Goal: Transaction & Acquisition: Register for event/course

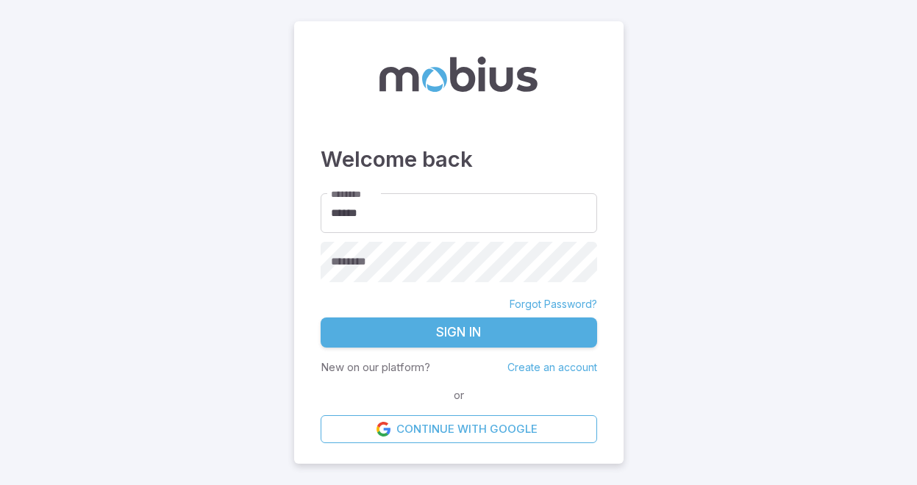
type input "******"
click at [389, 340] on button "Sign In" at bounding box center [459, 333] width 276 height 31
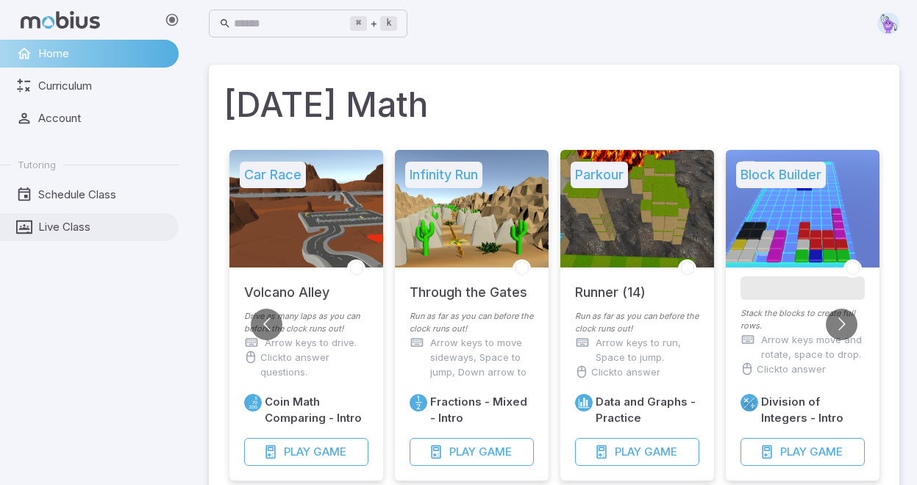
click at [74, 222] on span "Live Class" at bounding box center [103, 227] width 130 height 16
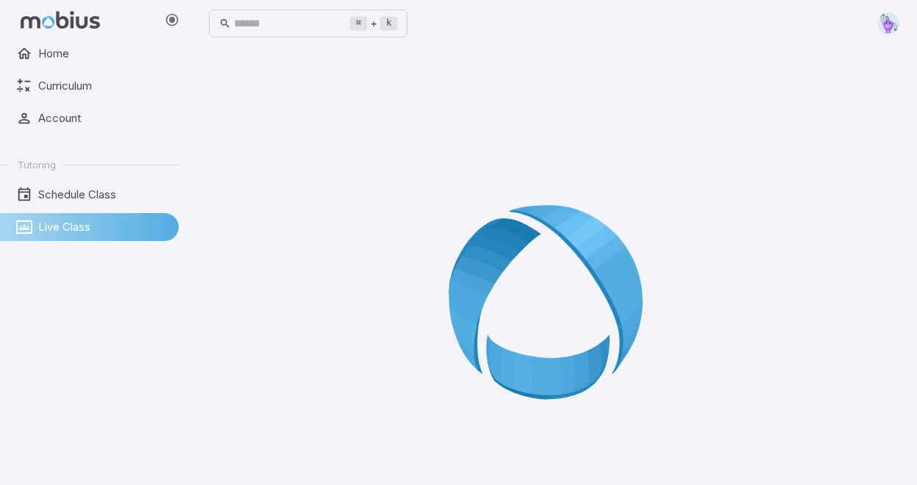
click at [506, 29] on div "⌘ + k ​" at bounding box center [554, 23] width 690 height 32
click at [492, 329] on icon at bounding box center [554, 307] width 212 height 212
click at [233, 345] on div at bounding box center [554, 307] width 690 height 485
click at [93, 195] on span "Schedule Class" at bounding box center [103, 195] width 130 height 16
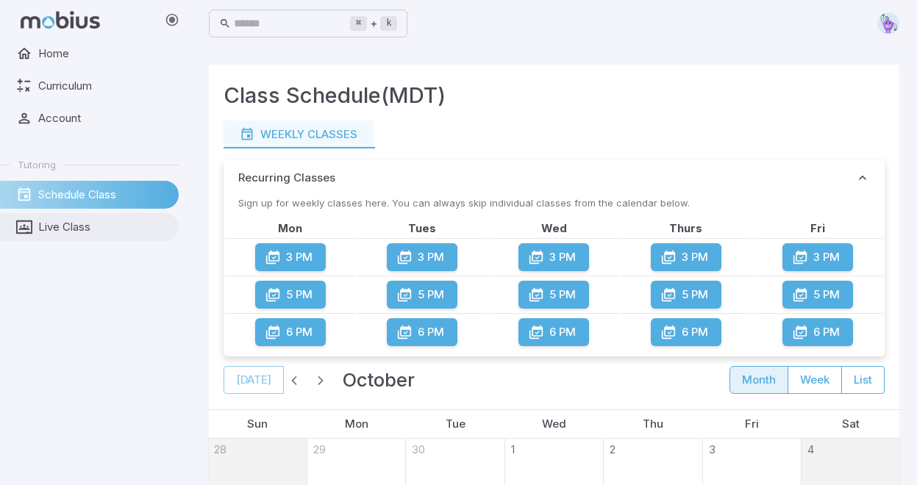
click at [67, 227] on span "Live Class" at bounding box center [103, 227] width 130 height 16
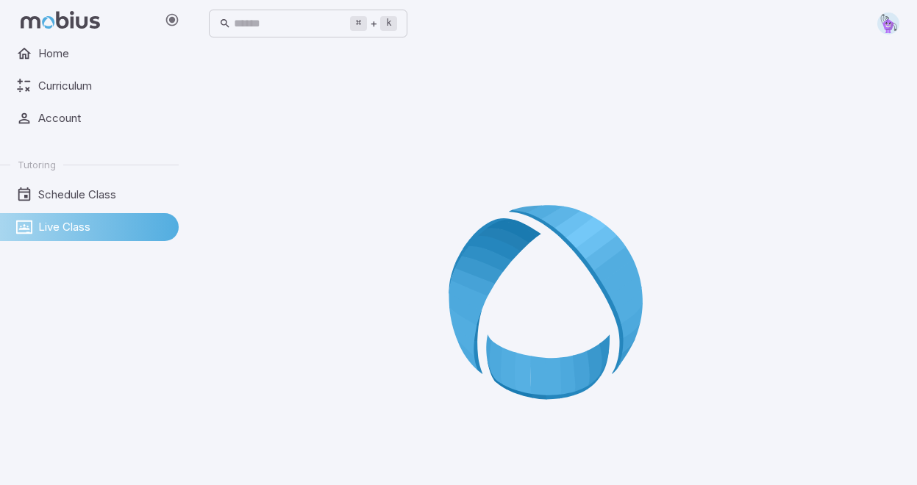
click at [446, 316] on div at bounding box center [554, 307] width 690 height 485
click at [886, 18] on img at bounding box center [888, 23] width 22 height 22
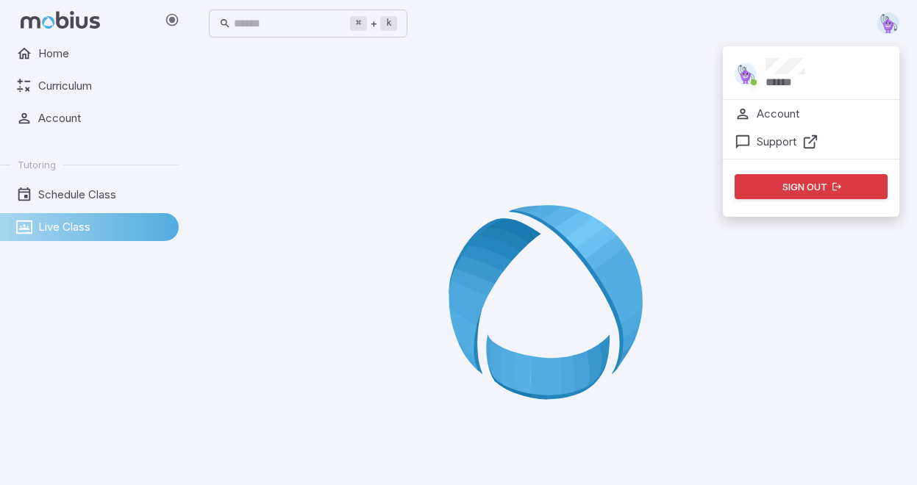
click at [793, 74] on p "******" at bounding box center [784, 82] width 39 height 16
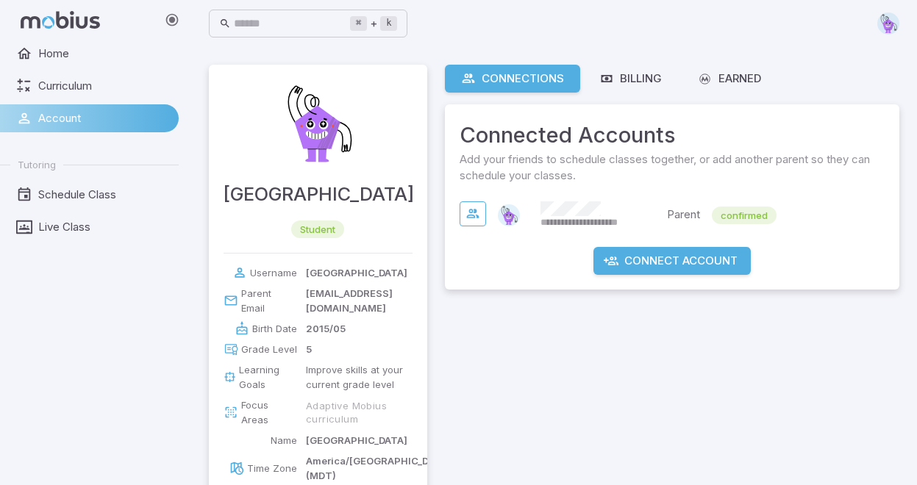
click at [737, 218] on span "confirmed" at bounding box center [744, 215] width 65 height 15
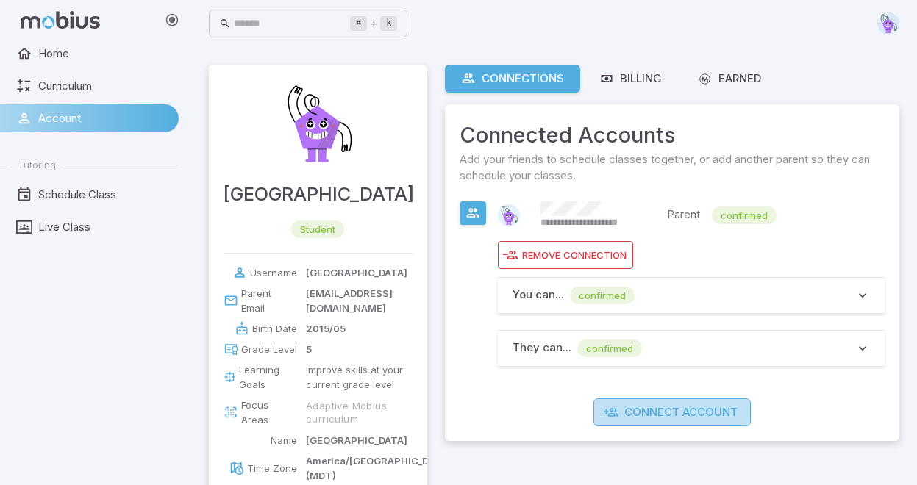
click at [649, 411] on button "Connect Account" at bounding box center [671, 412] width 157 height 28
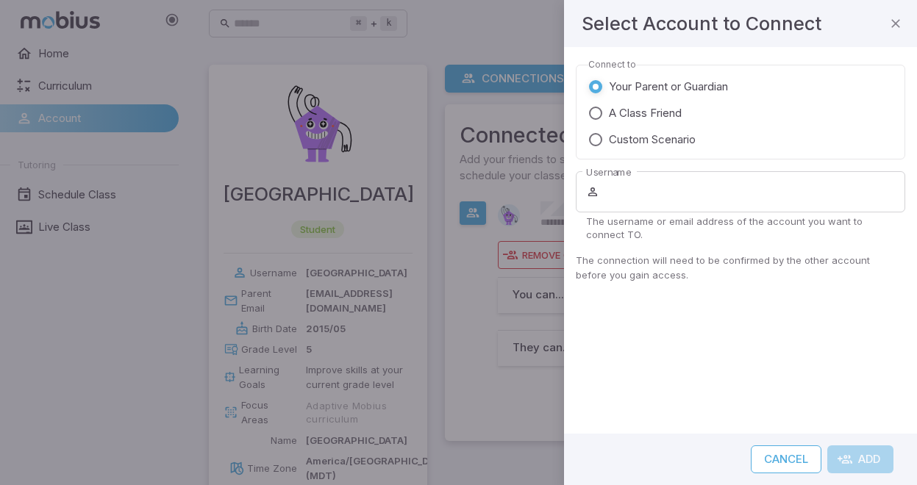
click at [790, 457] on button "Cancel" at bounding box center [786, 460] width 71 height 28
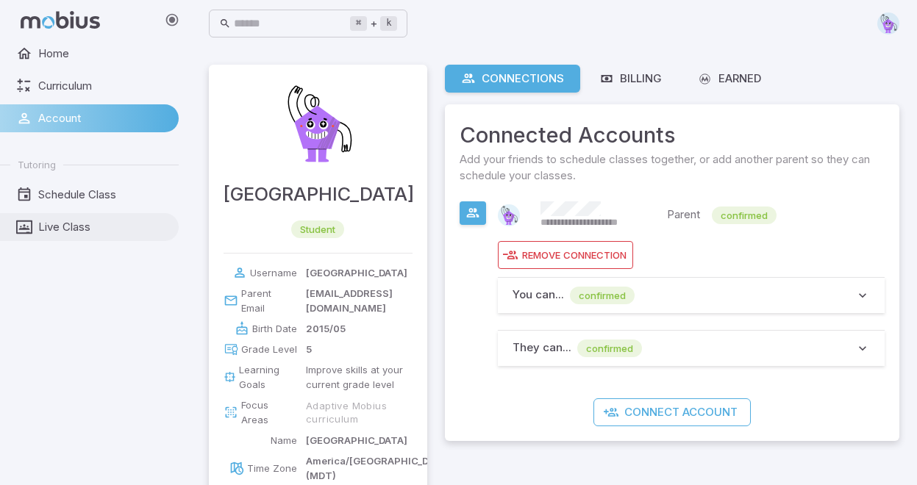
click at [79, 231] on span "Live Class" at bounding box center [103, 227] width 130 height 16
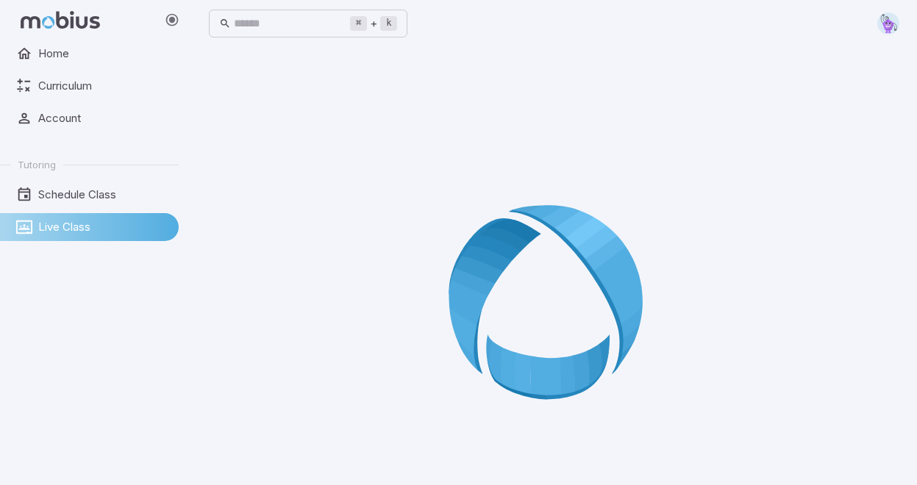
click at [629, 275] on icon at bounding box center [554, 307] width 212 height 212
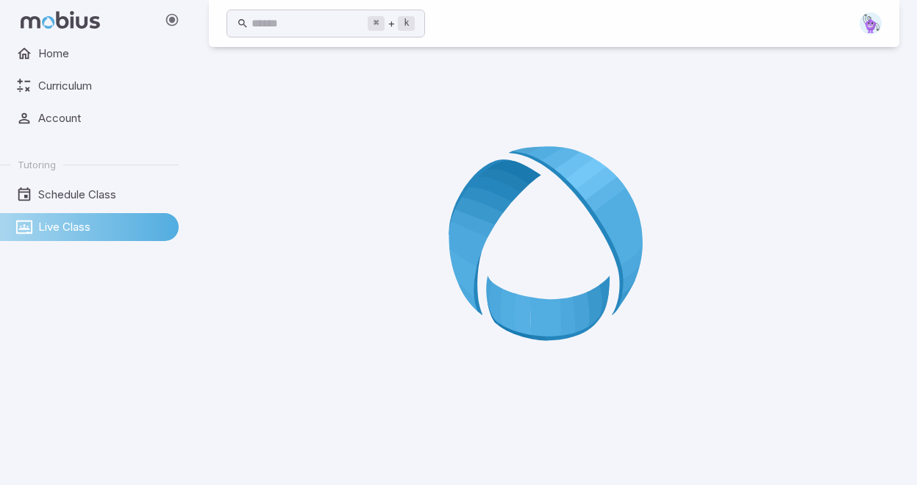
scroll to position [82, 0]
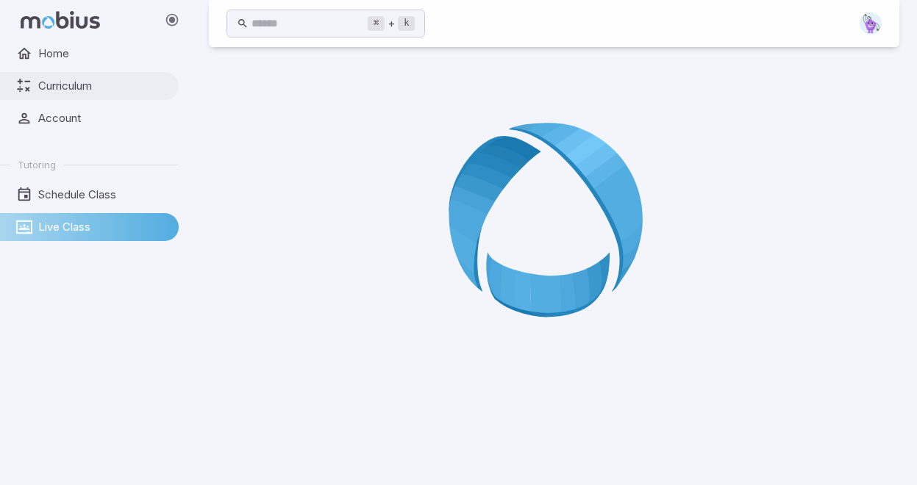
click at [70, 89] on span "Curriculum" at bounding box center [103, 86] width 130 height 16
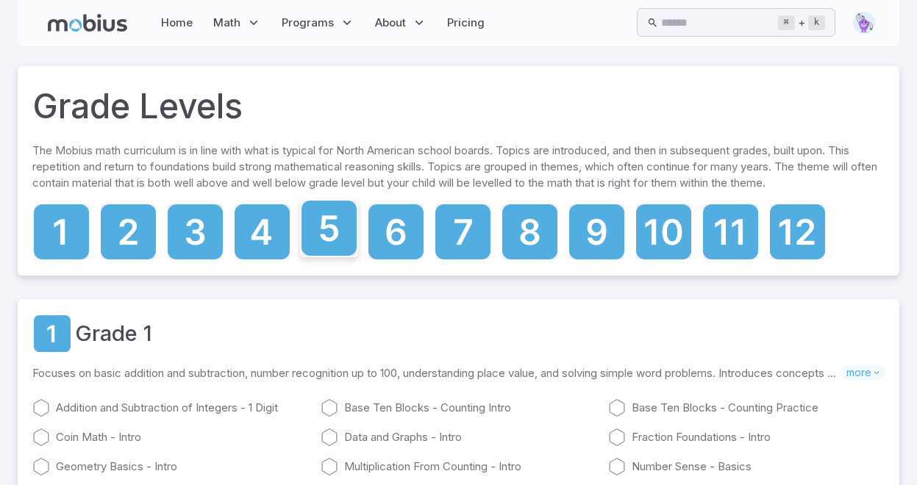
click at [324, 229] on icon at bounding box center [328, 228] width 55 height 55
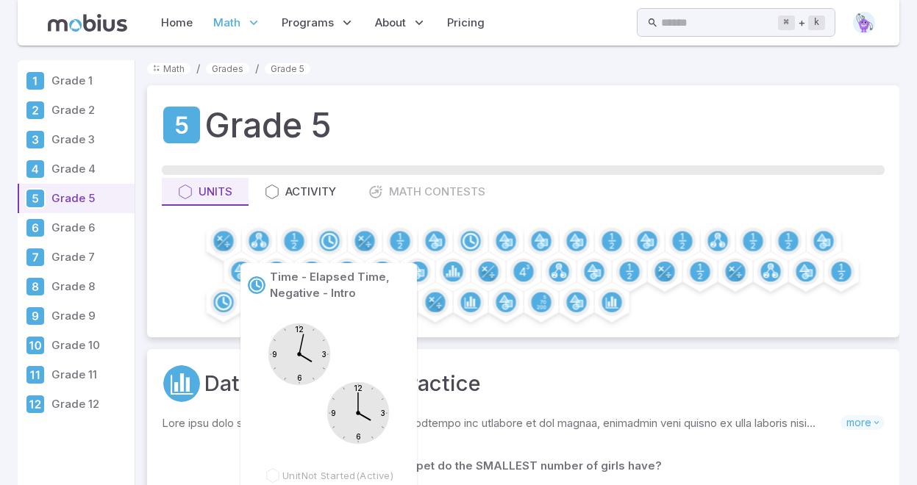
scroll to position [121, 0]
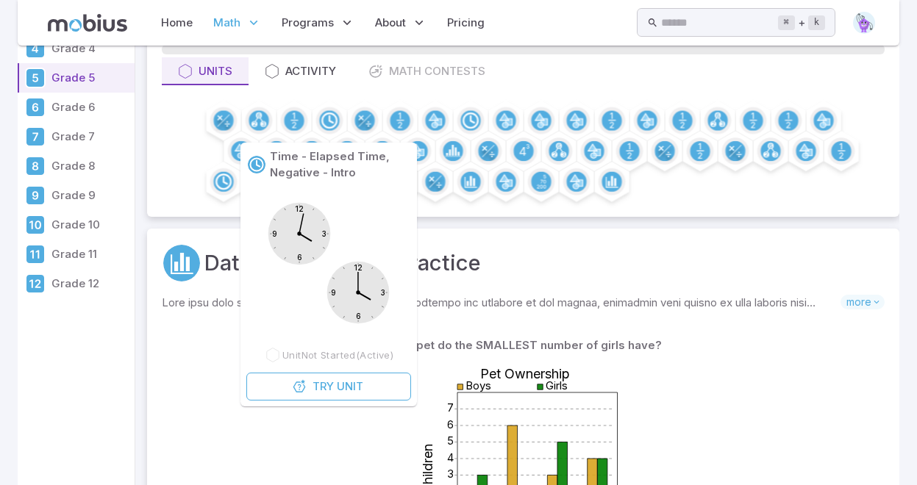
click at [312, 79] on div "Activity" at bounding box center [300, 71] width 71 height 16
click at [322, 79] on div "Activity" at bounding box center [300, 71] width 71 height 16
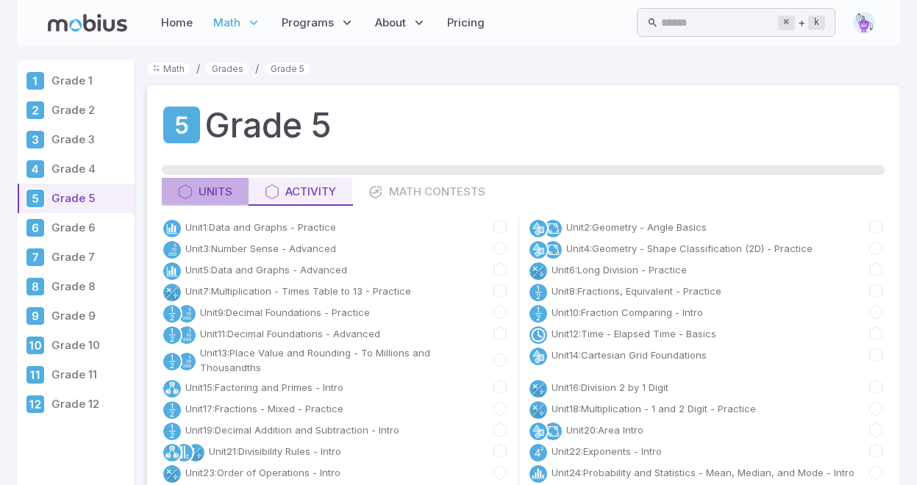
click at [196, 196] on div "Units" at bounding box center [205, 192] width 54 height 16
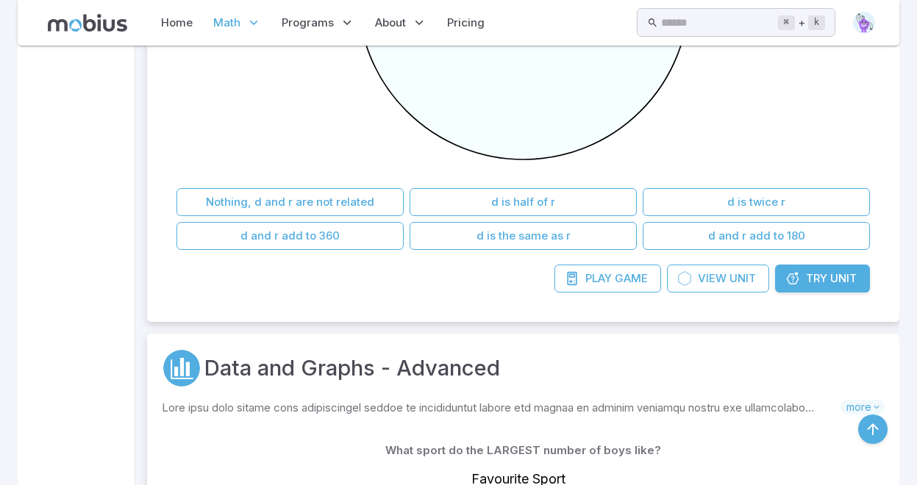
scroll to position [1882, 0]
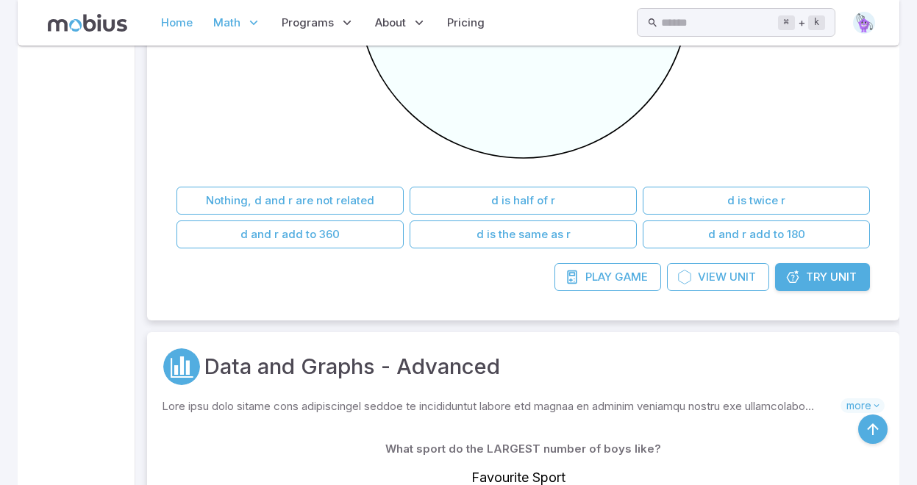
click at [185, 24] on link "Home" at bounding box center [177, 23] width 40 height 34
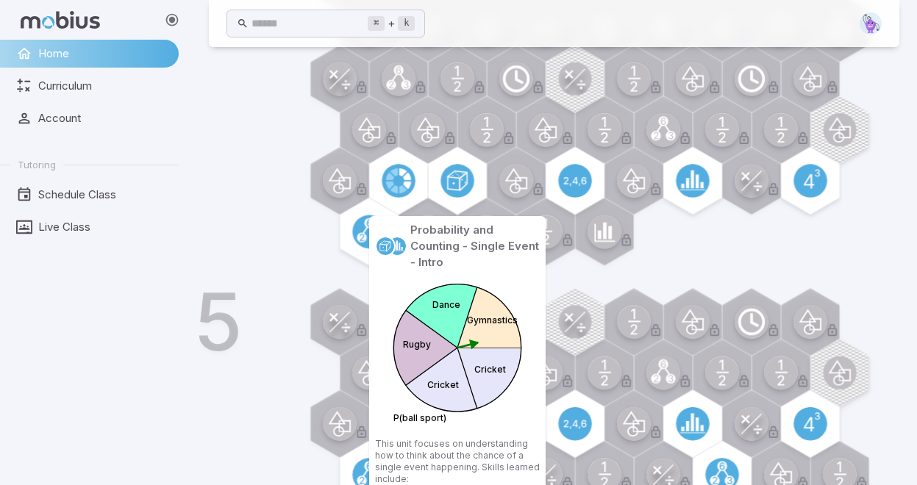
scroll to position [796, 0]
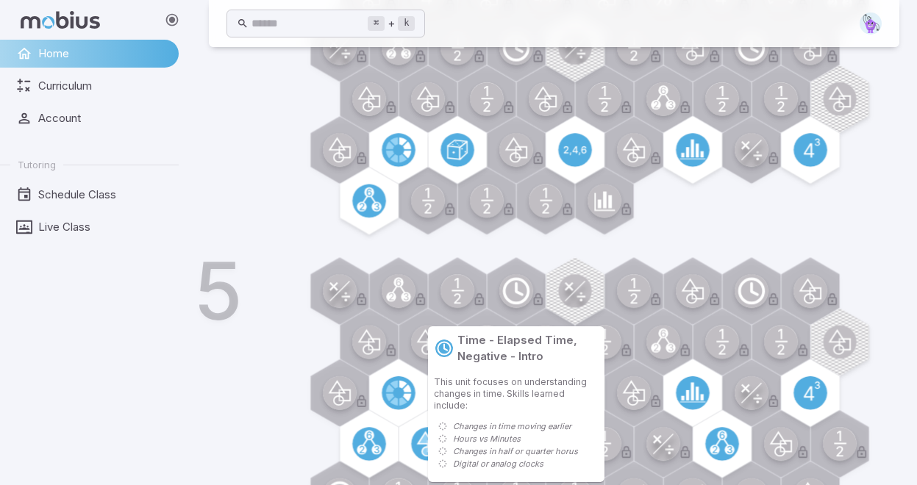
click at [519, 290] on circle at bounding box center [516, 291] width 34 height 34
click at [519, 301] on circle at bounding box center [516, 291] width 34 height 34
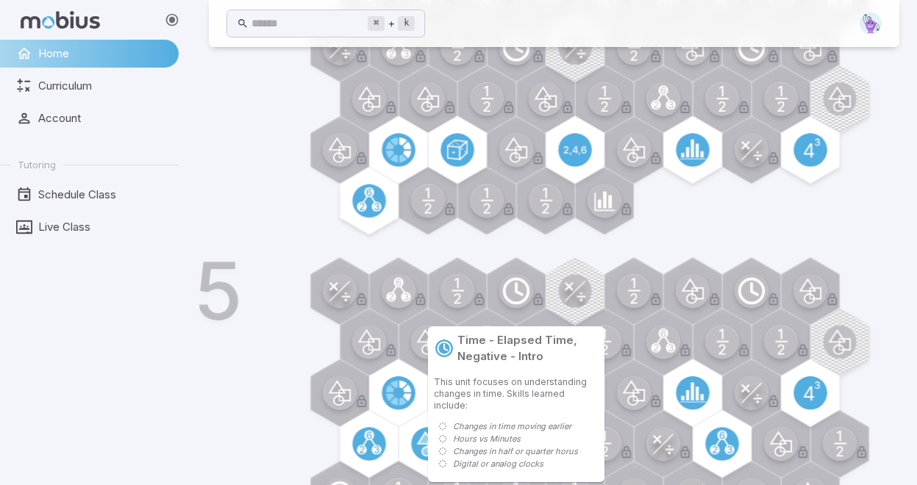
click at [519, 301] on circle at bounding box center [516, 291] width 34 height 34
click at [512, 292] on circle at bounding box center [516, 291] width 34 height 34
click at [516, 292] on icon at bounding box center [519, 289] width 6 height 11
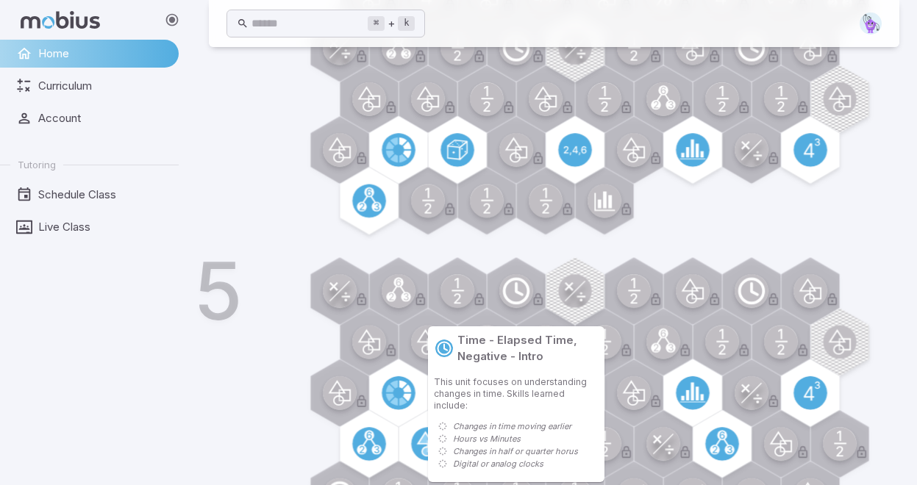
click at [516, 292] on icon at bounding box center [519, 289] width 6 height 11
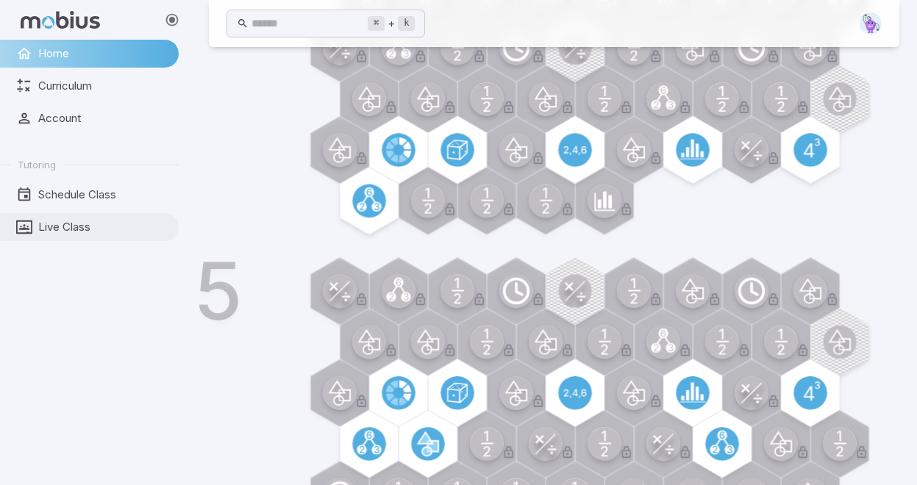
click at [76, 224] on span "Live Class" at bounding box center [103, 227] width 130 height 16
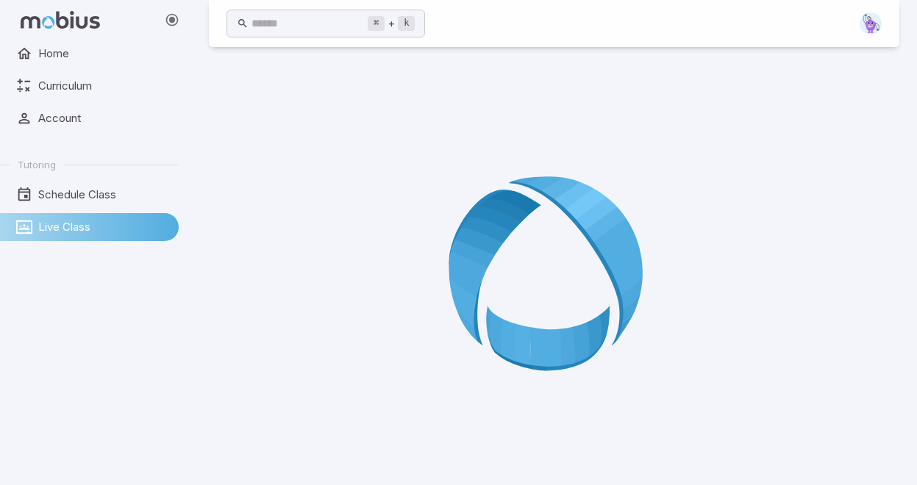
scroll to position [29, 0]
click at [58, 229] on span "Live Class" at bounding box center [103, 227] width 130 height 16
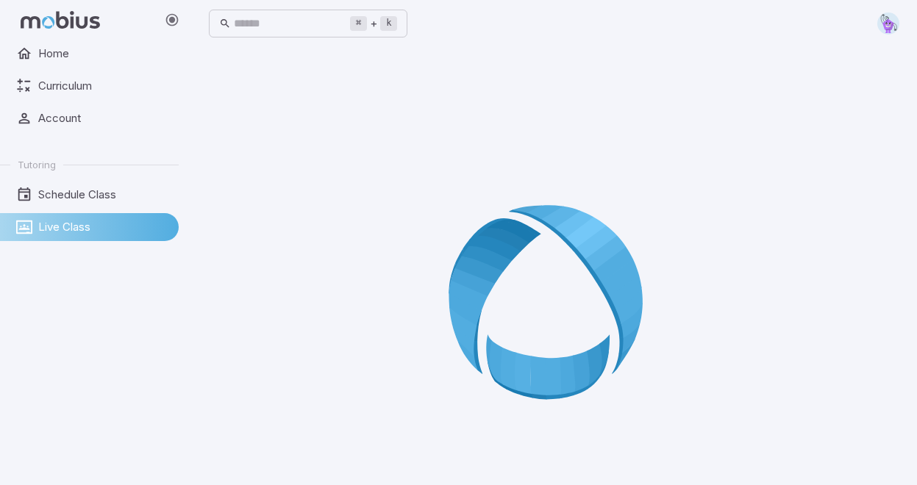
click at [74, 221] on span "Live Class" at bounding box center [103, 227] width 130 height 16
click at [75, 193] on span "Schedule Class" at bounding box center [103, 195] width 130 height 16
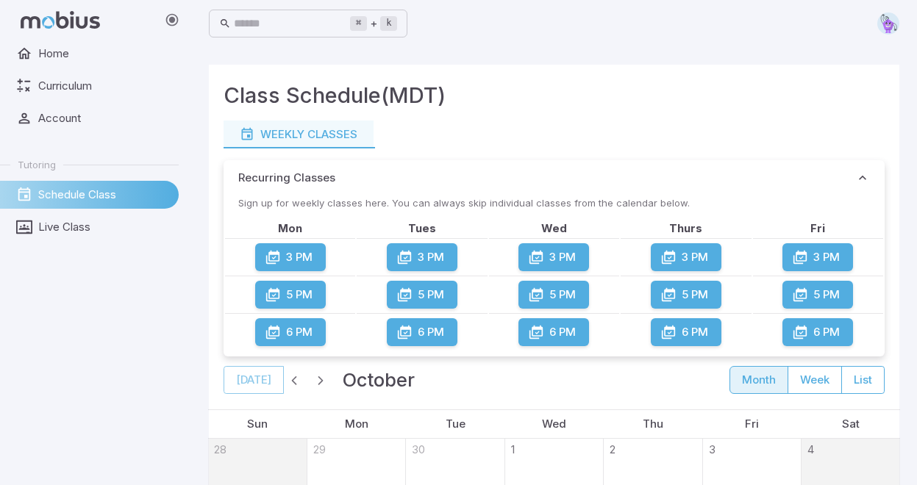
click at [171, 21] on icon at bounding box center [172, 19] width 15 height 15
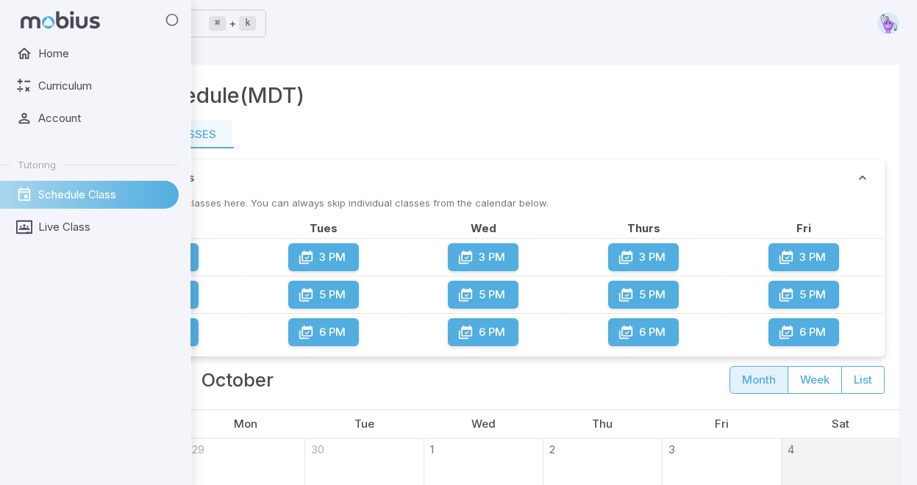
click at [25, 26] on icon at bounding box center [60, 20] width 79 height 18
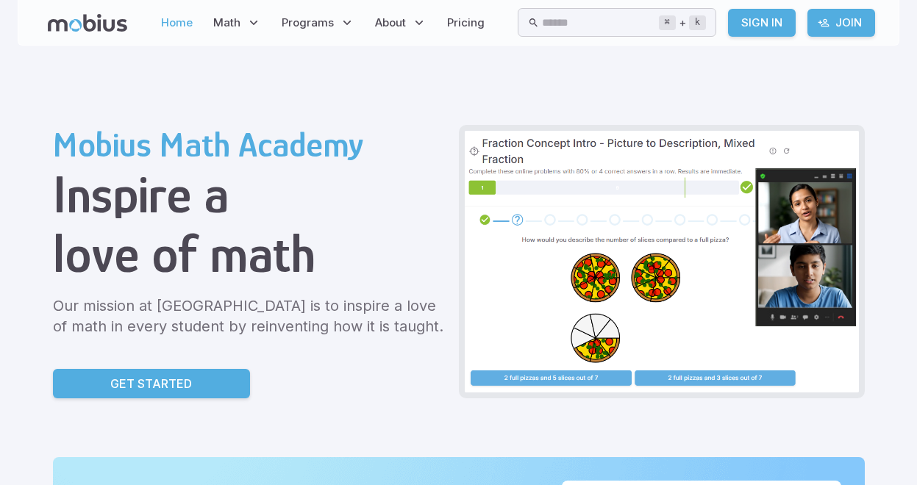
click at [183, 18] on link "Home" at bounding box center [177, 23] width 40 height 34
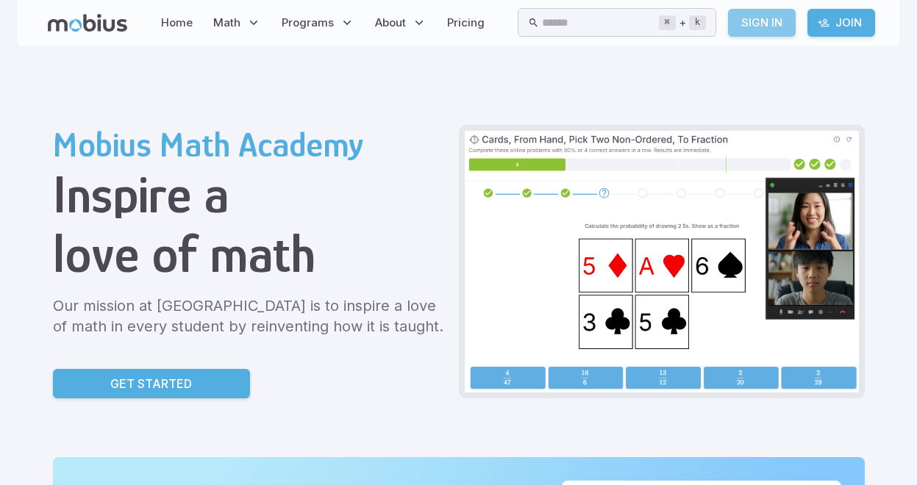
click at [778, 21] on link "Sign In" at bounding box center [762, 23] width 68 height 28
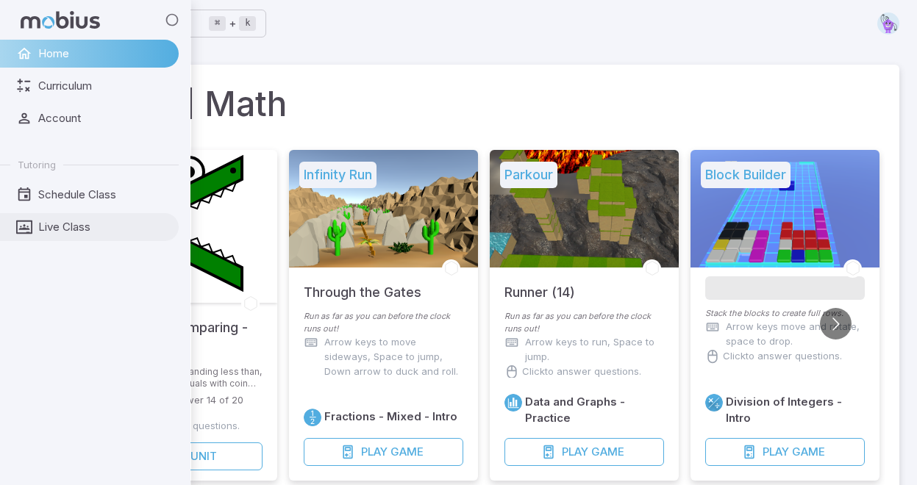
click at [49, 223] on span "Live Class" at bounding box center [103, 227] width 130 height 16
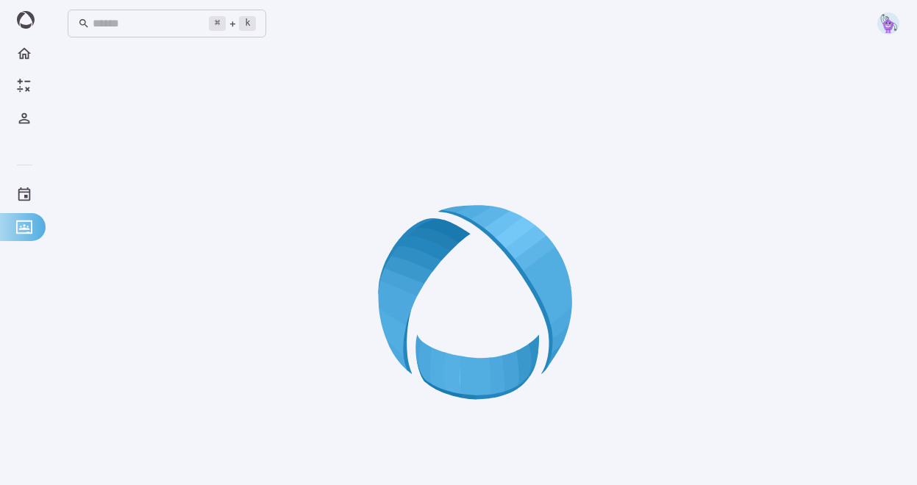
click at [895, 18] on img at bounding box center [888, 23] width 22 height 22
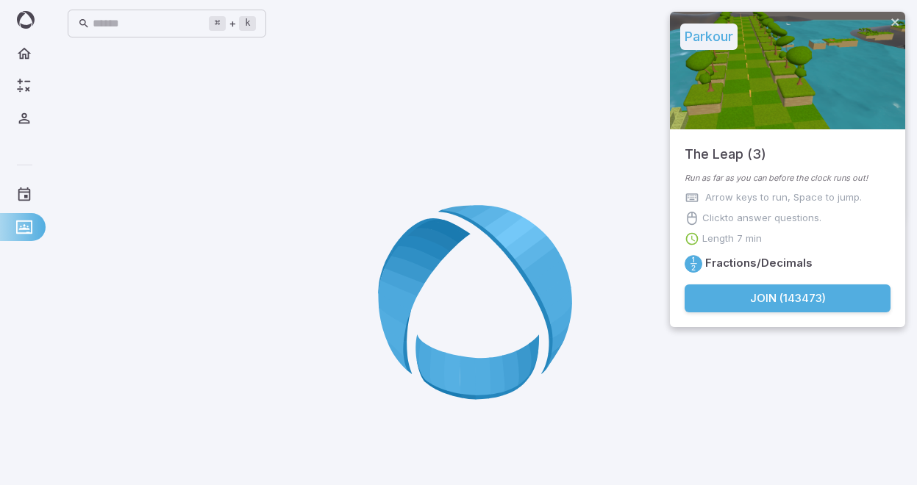
click at [770, 72] on div "Join Activity" at bounding box center [787, 71] width 235 height 118
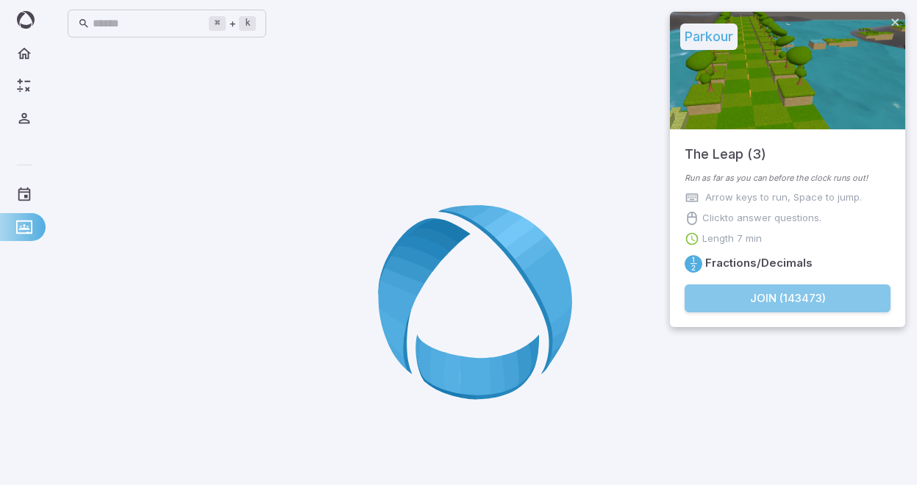
click at [760, 301] on button "Join ( 143473 )" at bounding box center [787, 299] width 206 height 28
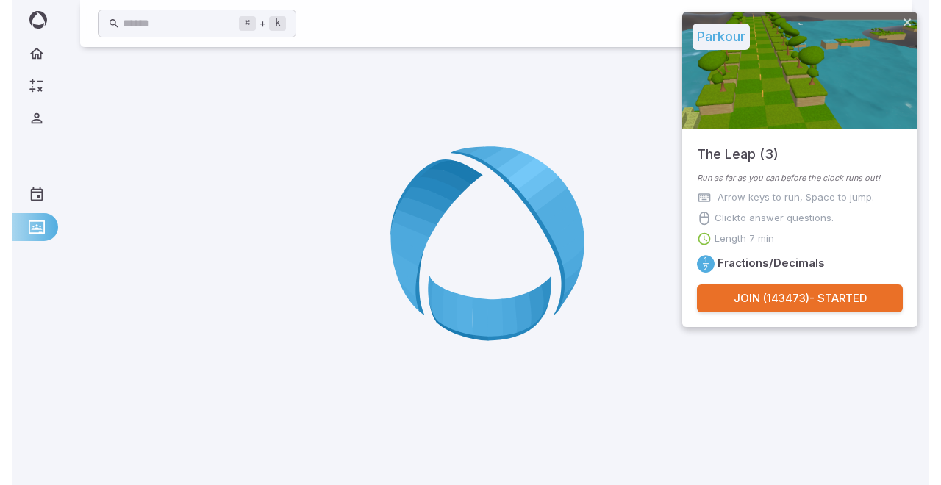
scroll to position [29, 0]
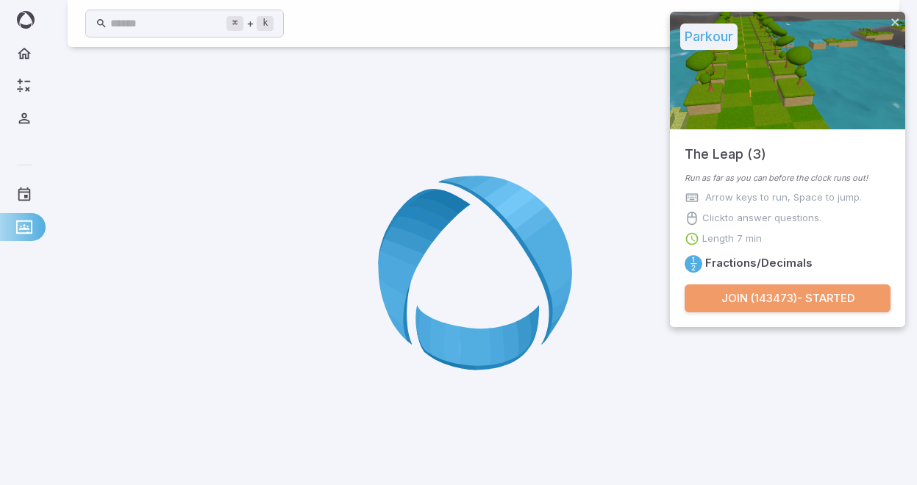
click at [760, 301] on button "Join ( 143473 ) - Started" at bounding box center [787, 299] width 206 height 28
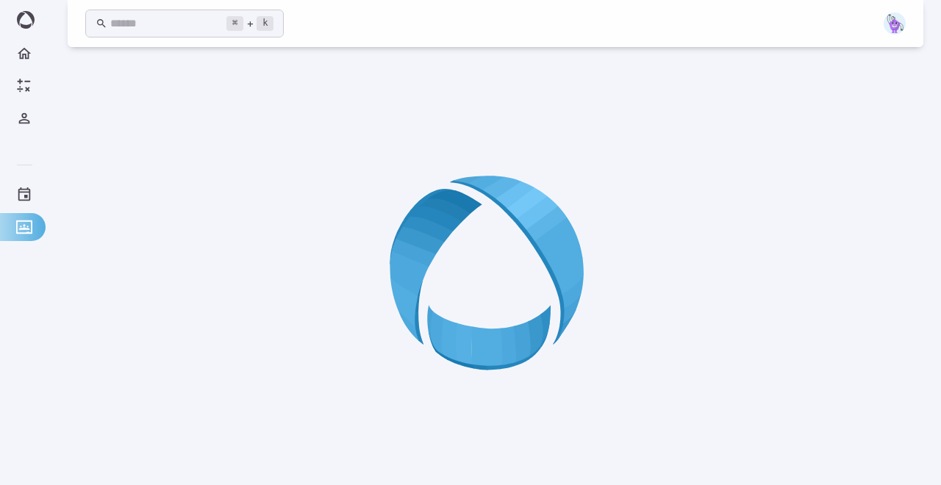
click at [471, 279] on icon at bounding box center [496, 278] width 212 height 212
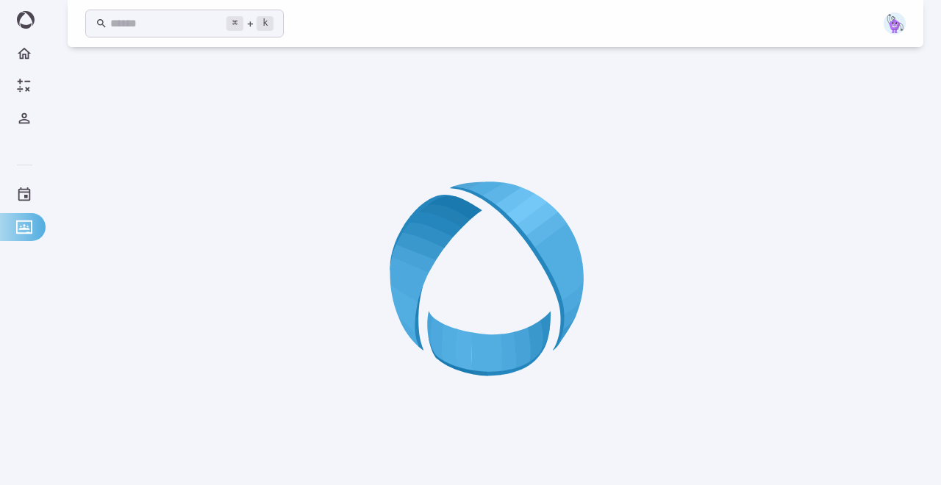
scroll to position [0, 0]
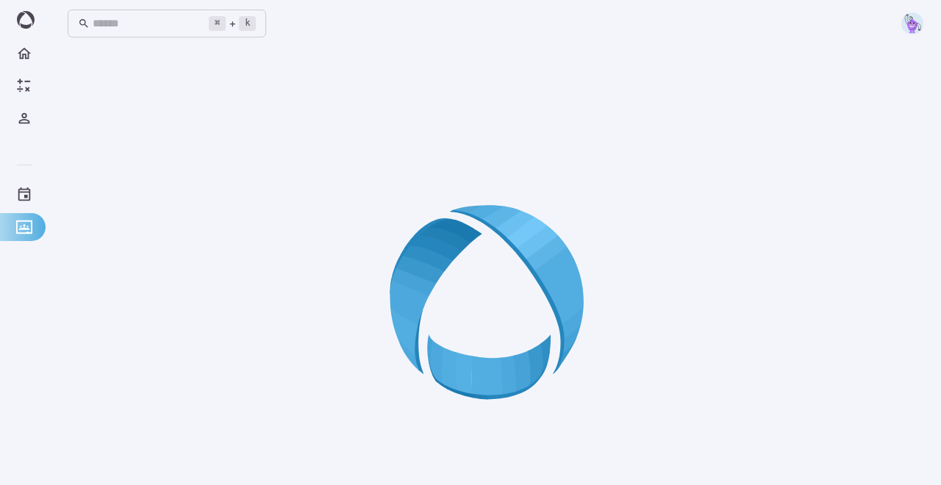
click at [914, 21] on img at bounding box center [912, 23] width 22 height 22
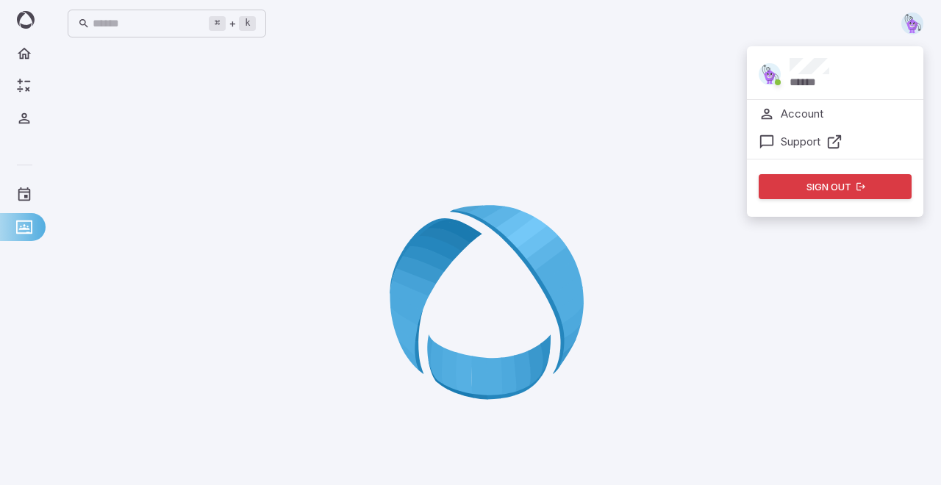
click at [796, 76] on p "******" at bounding box center [809, 82] width 39 height 16
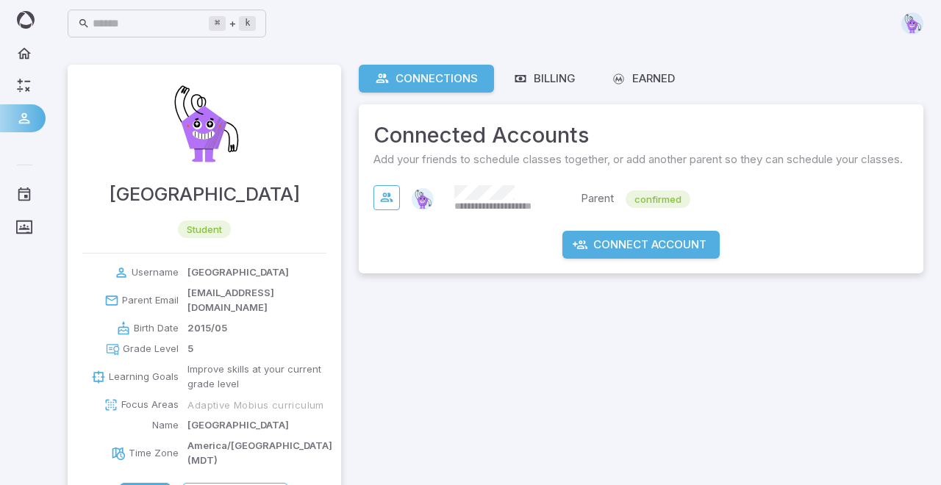
click at [913, 22] on img at bounding box center [912, 23] width 22 height 22
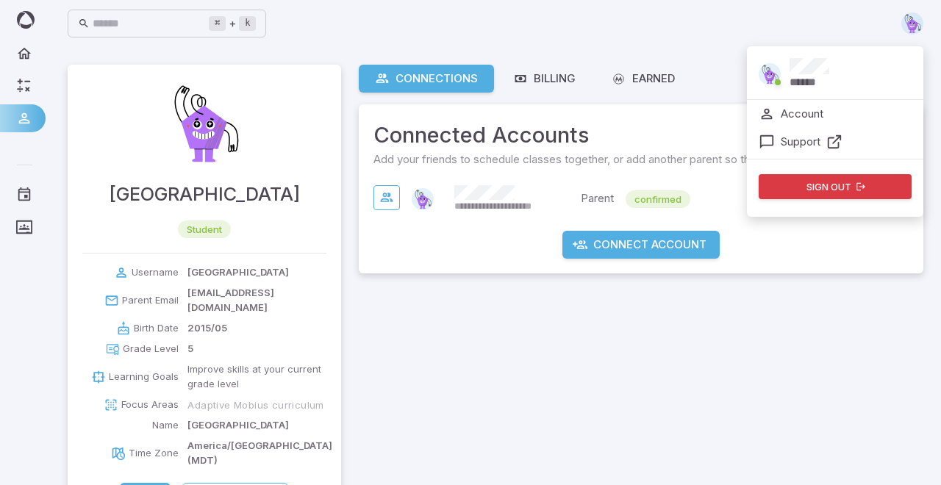
click at [816, 108] on p "Account" at bounding box center [802, 114] width 43 height 16
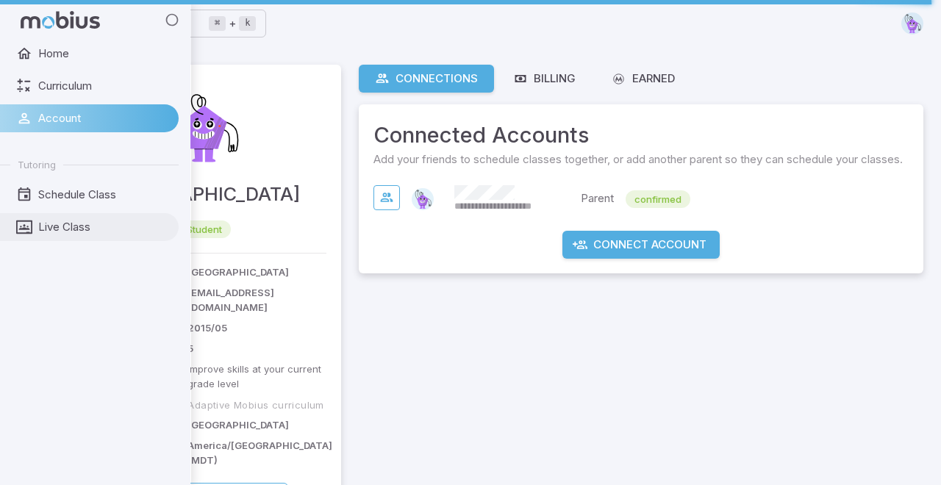
click at [60, 227] on span "Live Class" at bounding box center [103, 227] width 130 height 16
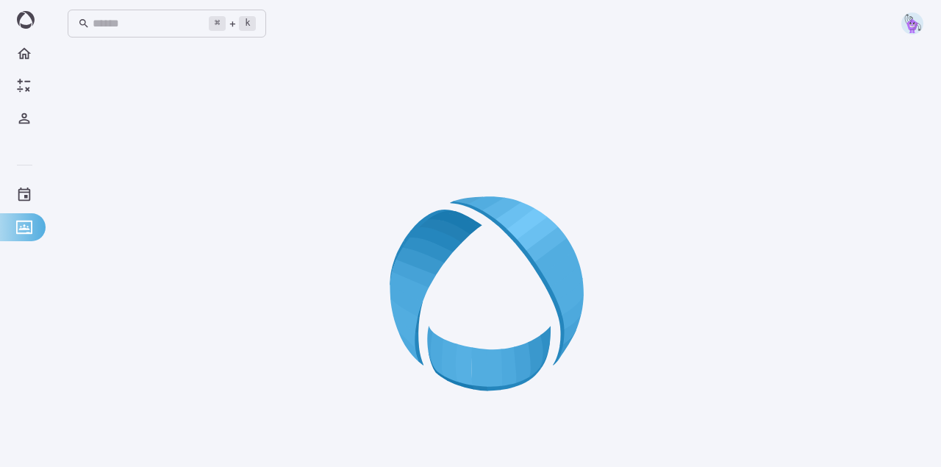
click at [915, 23] on img at bounding box center [912, 23] width 22 height 22
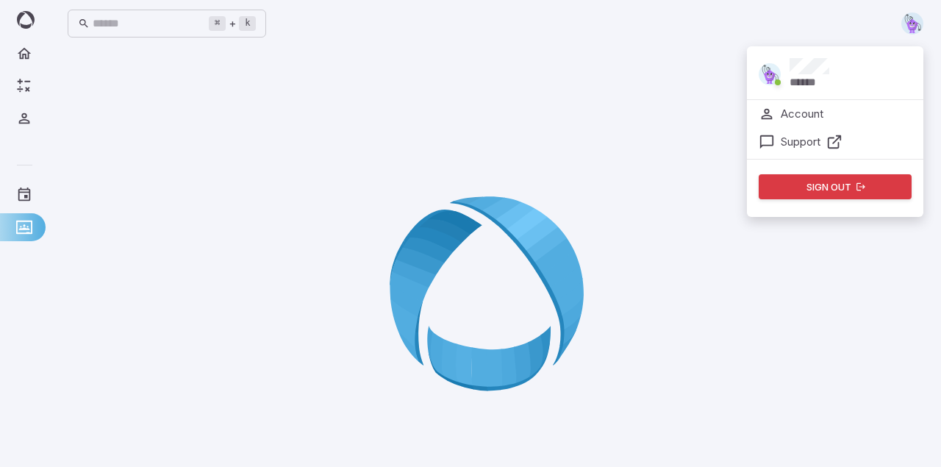
click at [801, 143] on p "Support" at bounding box center [801, 142] width 40 height 16
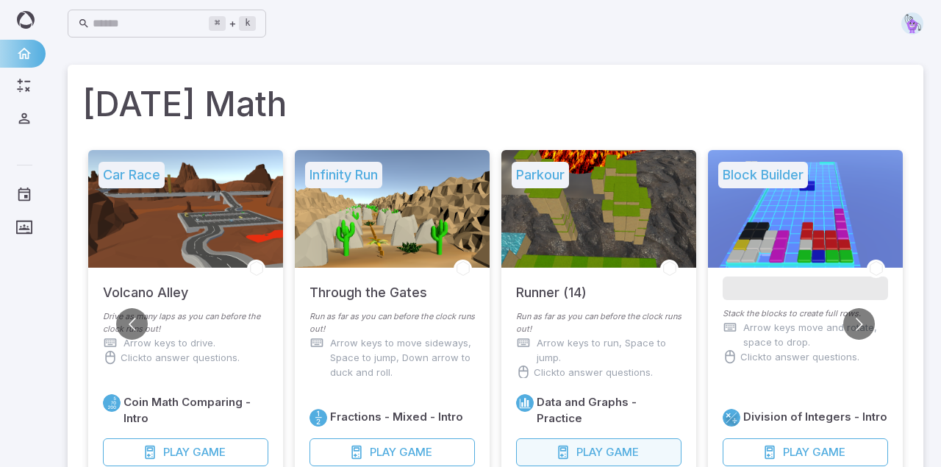
click at [573, 451] on button "Play Game" at bounding box center [598, 452] width 165 height 28
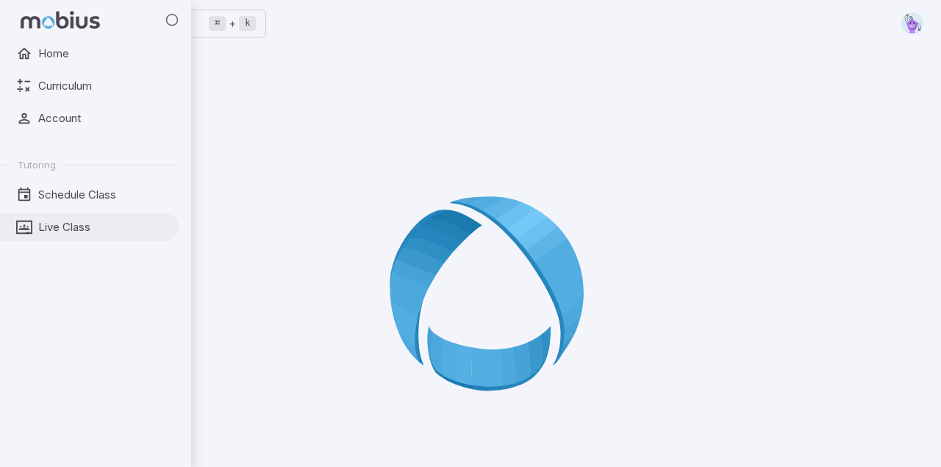
click at [30, 229] on icon at bounding box center [24, 227] width 16 height 16
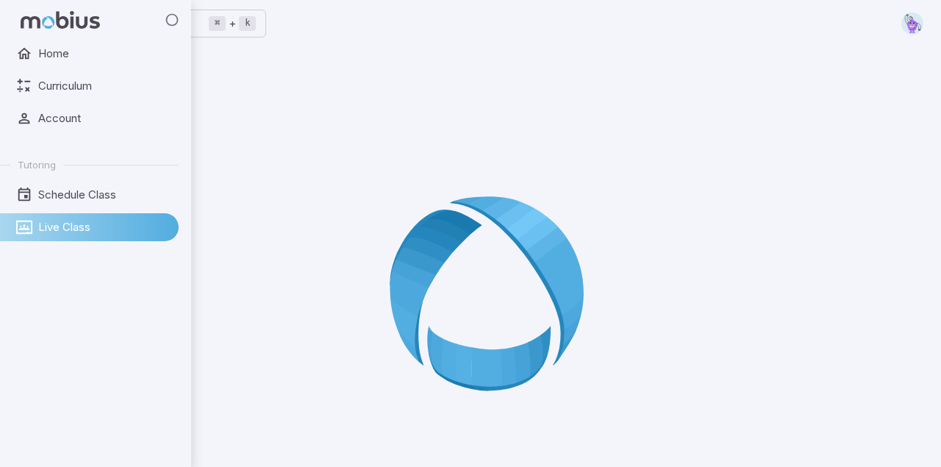
click at [63, 221] on span "Live Class" at bounding box center [103, 227] width 130 height 16
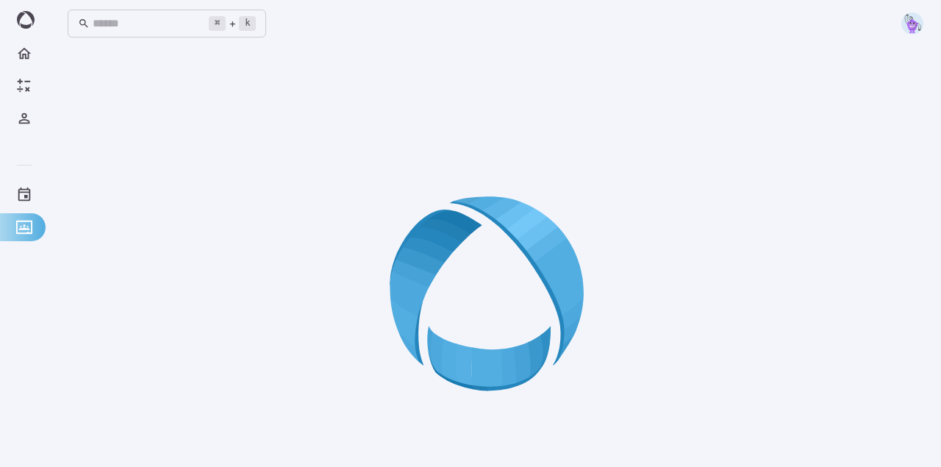
click at [912, 20] on img at bounding box center [912, 23] width 22 height 22
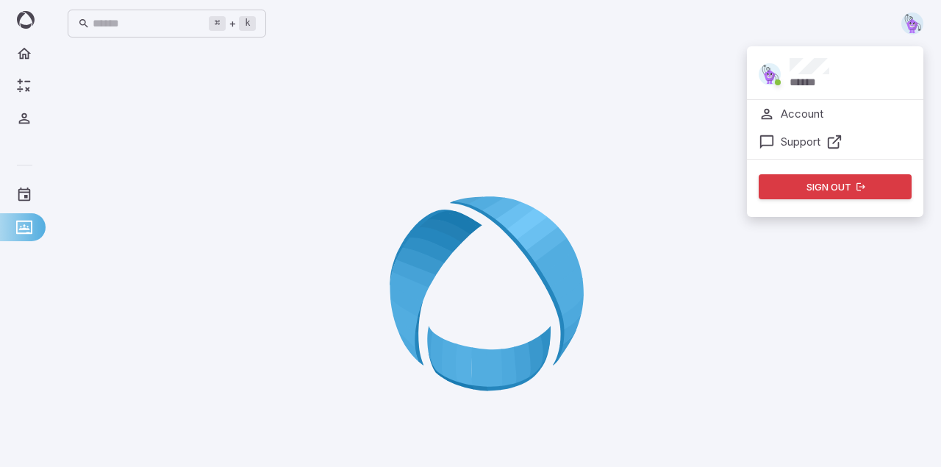
click at [587, 151] on div at bounding box center [496, 298] width 856 height 467
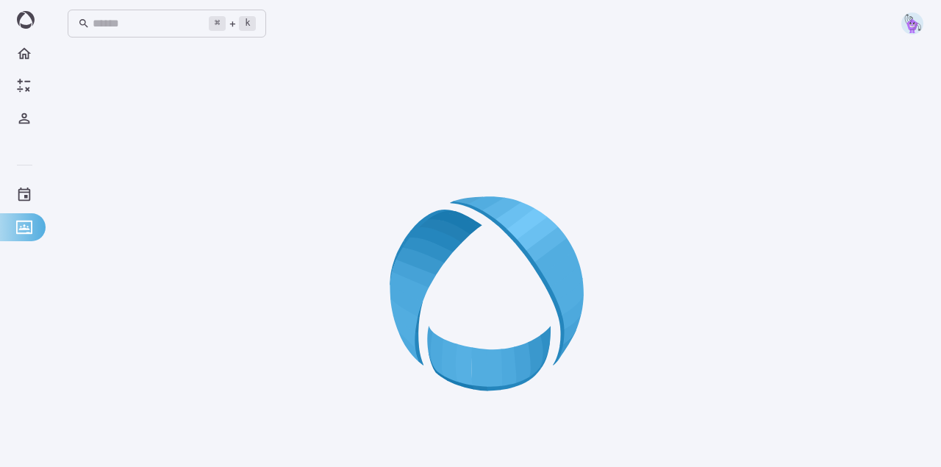
click at [437, 273] on icon at bounding box center [496, 299] width 212 height 212
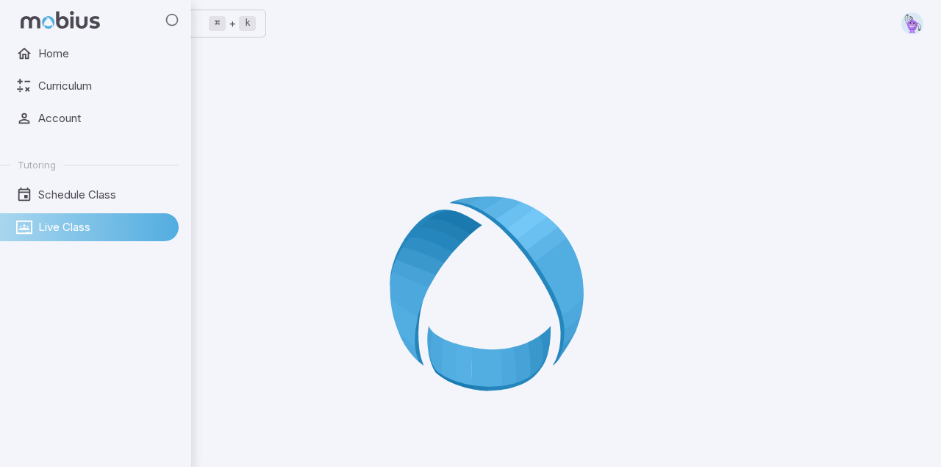
click at [60, 232] on span "Live Class" at bounding box center [103, 227] width 130 height 16
click at [59, 74] on link "Curriculum" at bounding box center [89, 86] width 179 height 28
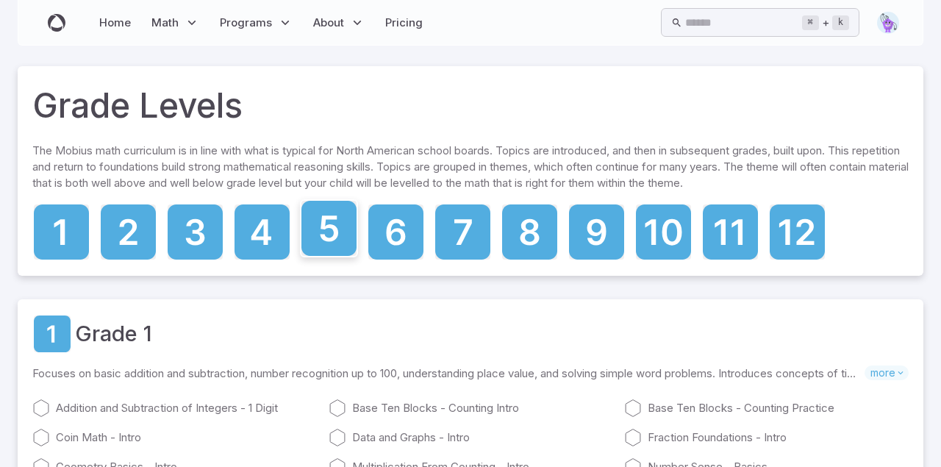
click at [329, 220] on icon at bounding box center [328, 228] width 55 height 55
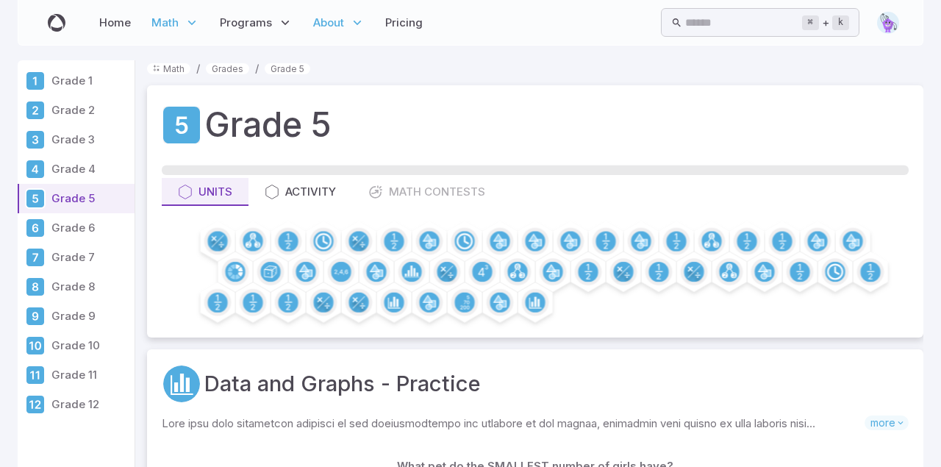
click at [361, 24] on icon at bounding box center [357, 22] width 15 height 15
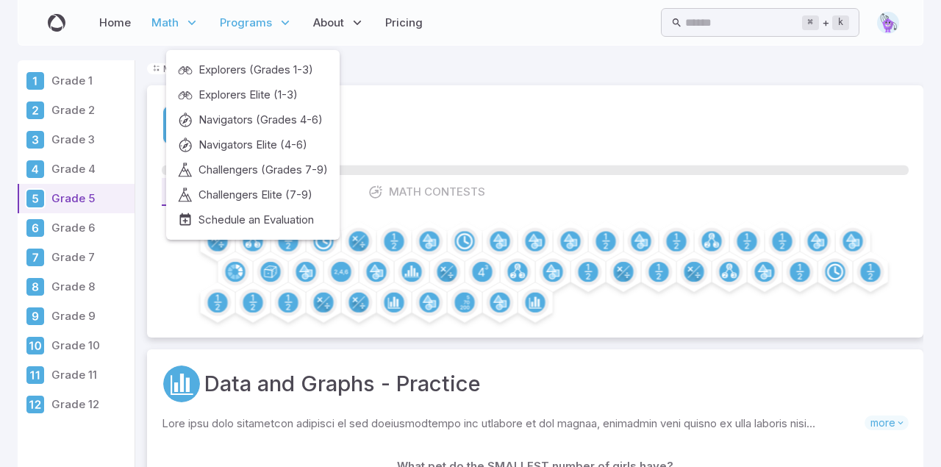
click at [280, 24] on icon at bounding box center [285, 22] width 15 height 15
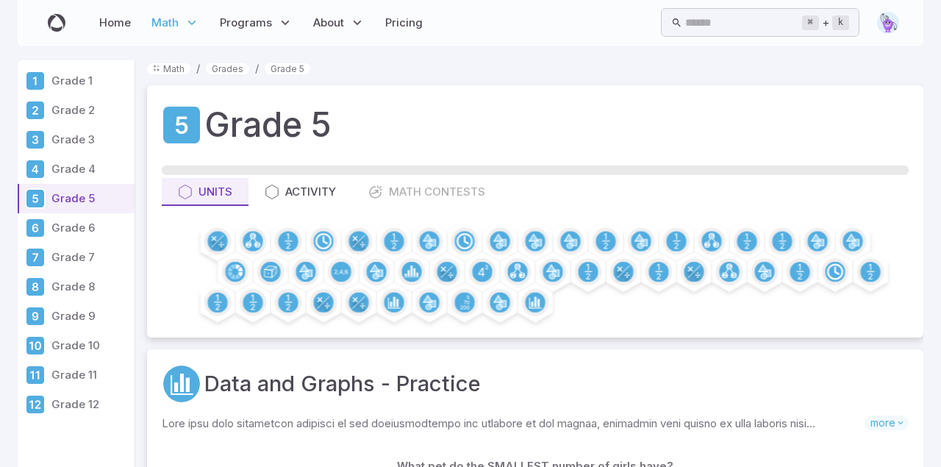
click at [302, 176] on div "Grade 5 Units Activity Math Contests" at bounding box center [535, 210] width 776 height 251
click at [299, 190] on div "Activity" at bounding box center [300, 192] width 71 height 16
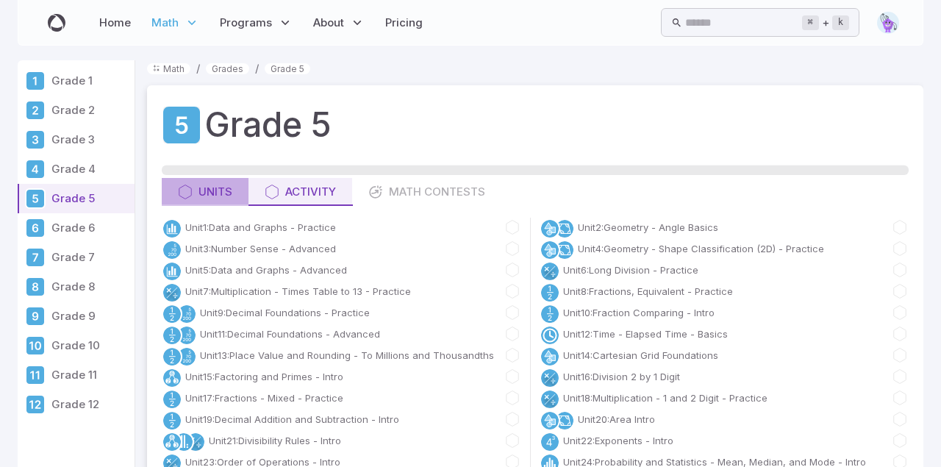
click at [207, 190] on div "Units" at bounding box center [205, 192] width 54 height 16
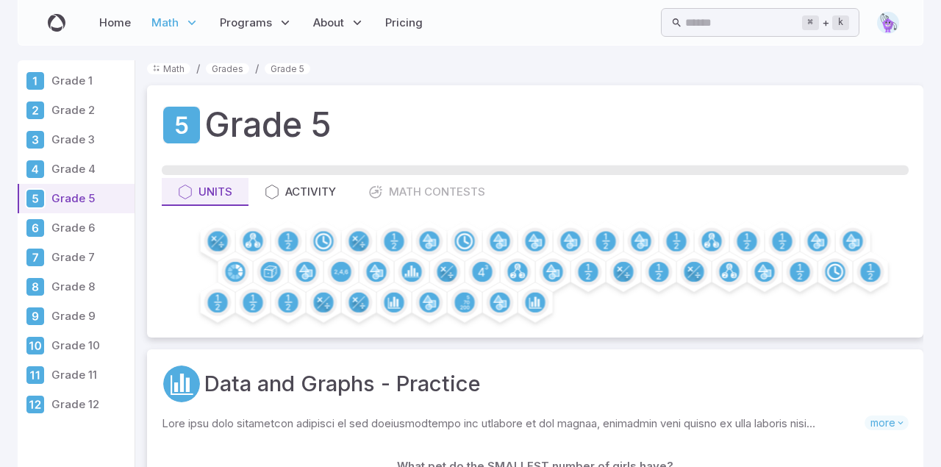
click at [189, 23] on icon at bounding box center [192, 22] width 15 height 15
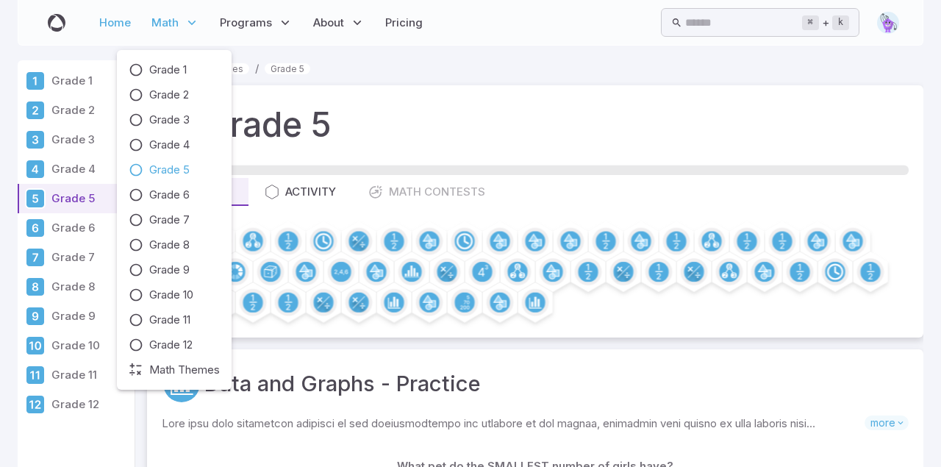
click at [116, 14] on link "Home" at bounding box center [115, 23] width 40 height 34
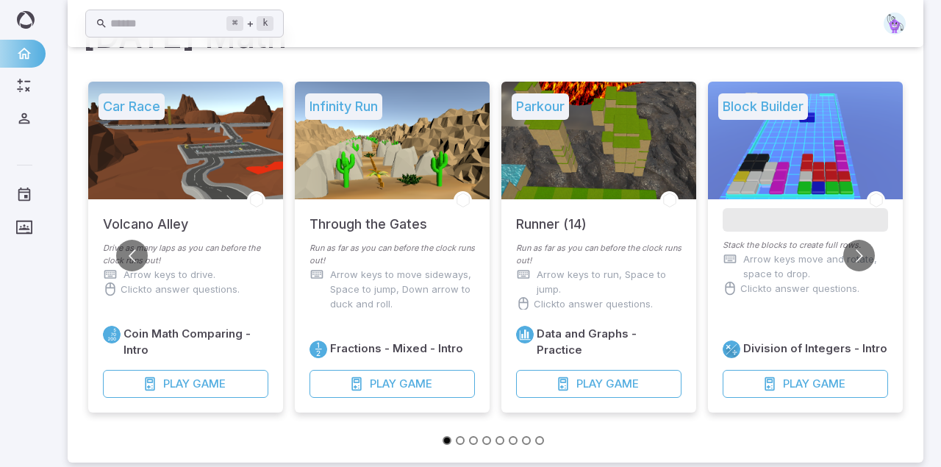
scroll to position [59, 0]
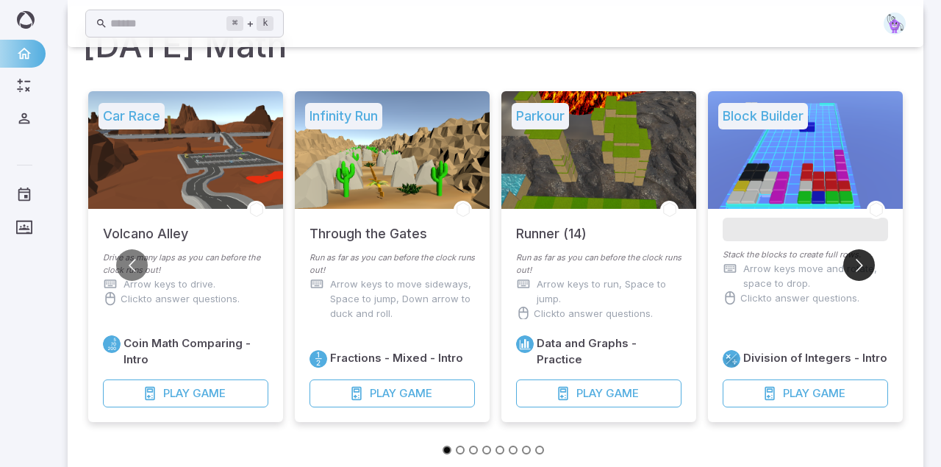
click at [865, 262] on button "Go to next slide" at bounding box center [859, 265] width 32 height 32
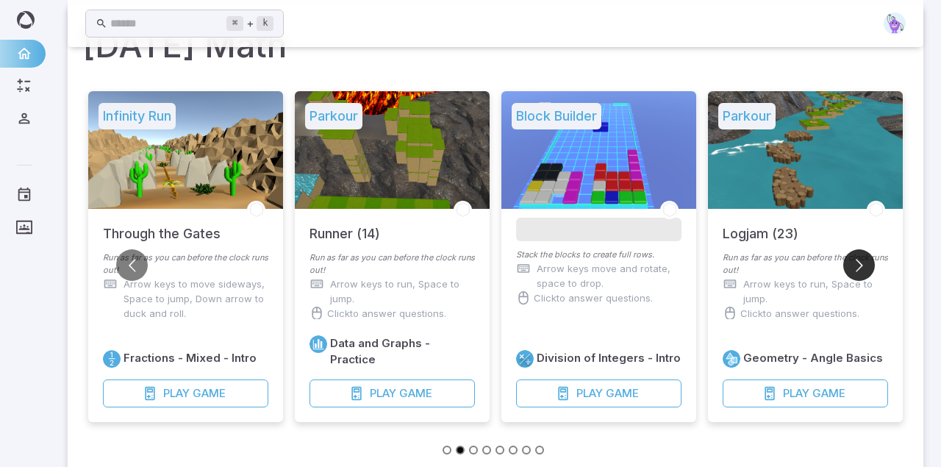
click at [865, 262] on button "Go to next slide" at bounding box center [859, 265] width 32 height 32
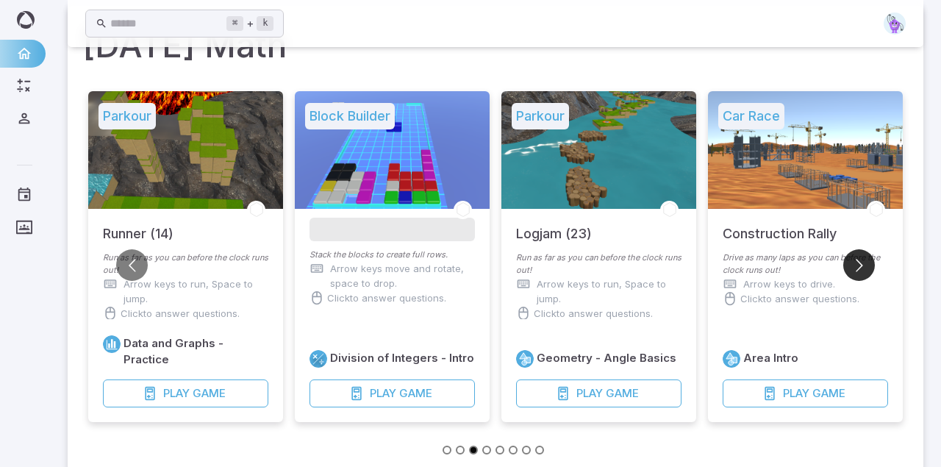
click at [865, 262] on button "Go to next slide" at bounding box center [859, 265] width 32 height 32
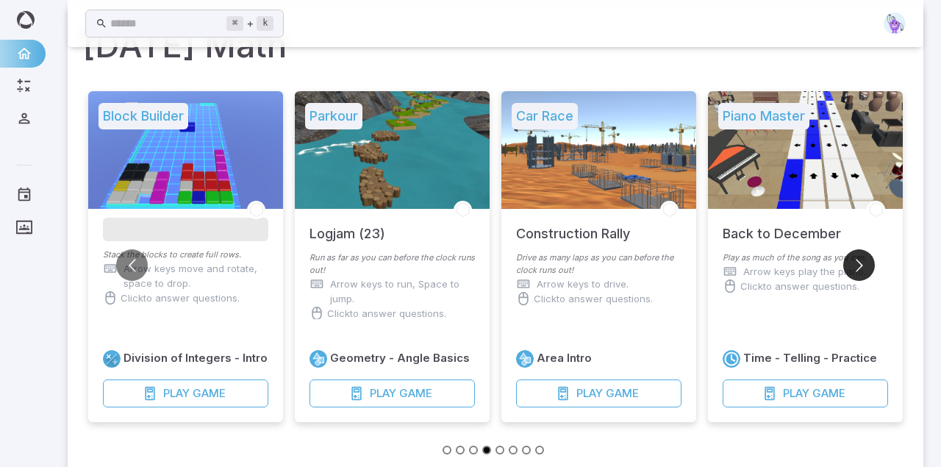
click at [865, 262] on button "Go to next slide" at bounding box center [859, 265] width 32 height 32
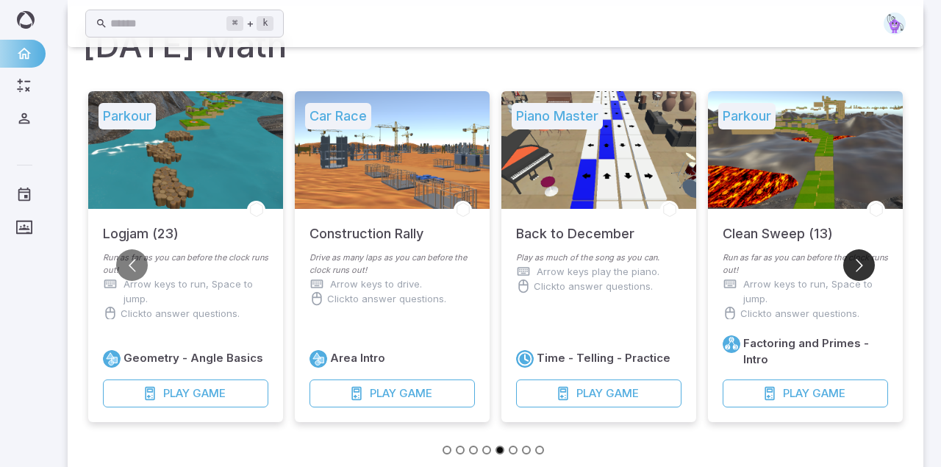
click at [865, 263] on button "Go to next slide" at bounding box center [859, 265] width 32 height 32
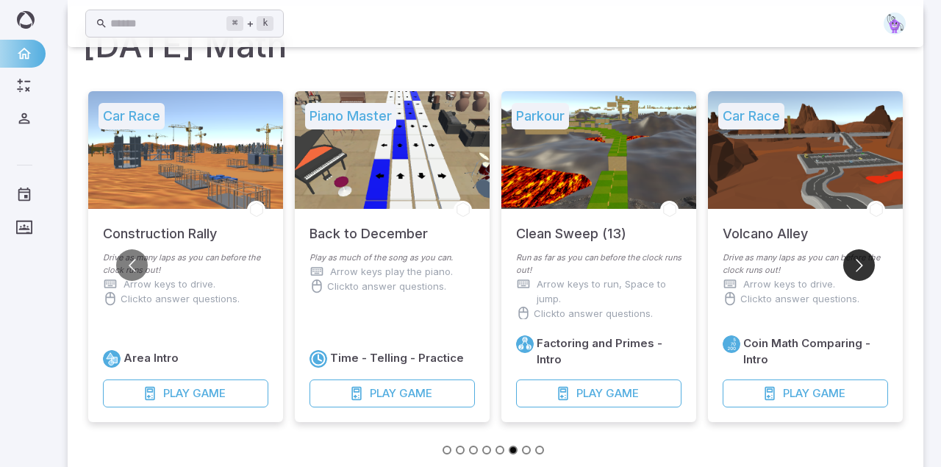
click at [865, 263] on button "Go to next slide" at bounding box center [859, 265] width 32 height 32
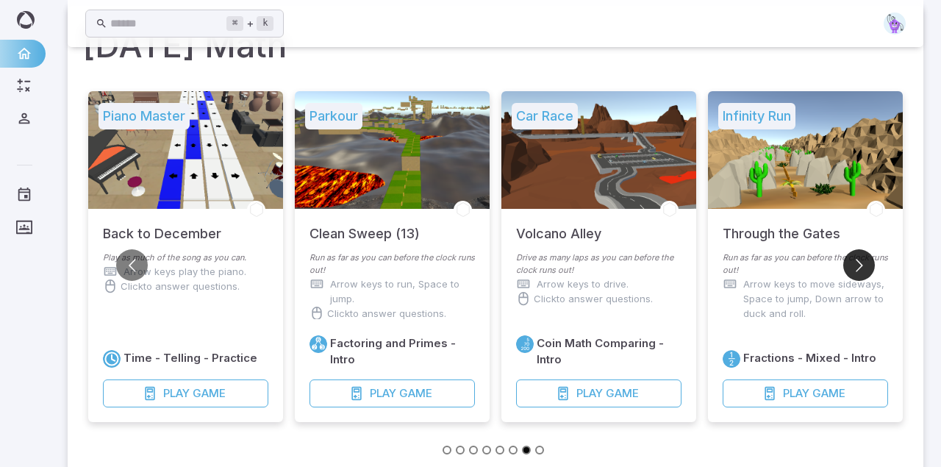
click at [865, 263] on button "Go to next slide" at bounding box center [859, 265] width 32 height 32
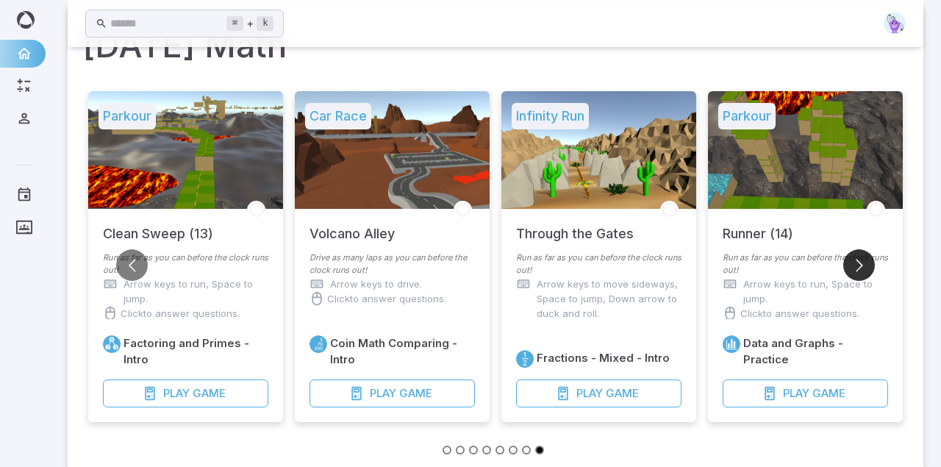
click at [865, 263] on button "Go to next slide" at bounding box center [859, 265] width 32 height 32
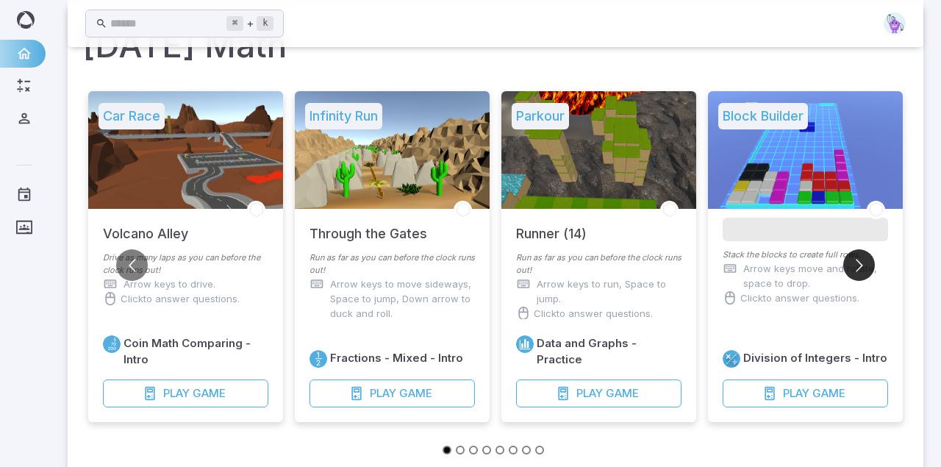
click at [865, 263] on button "Go to next slide" at bounding box center [859, 265] width 32 height 32
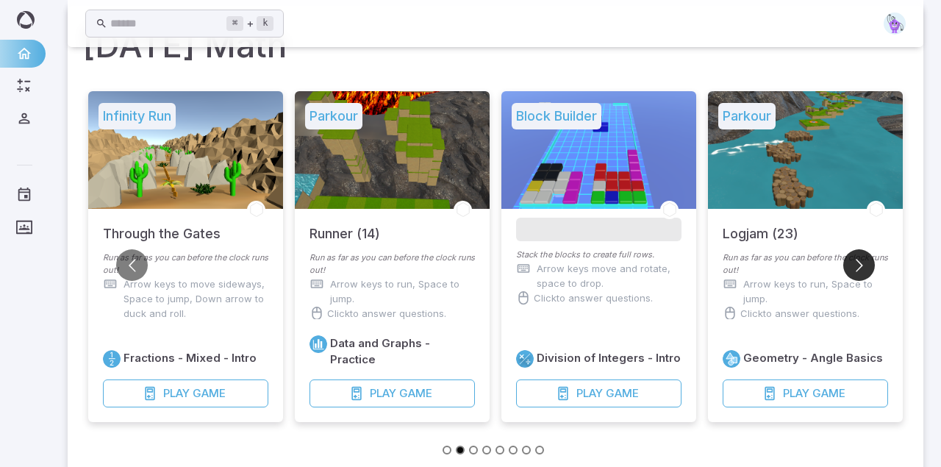
click at [865, 263] on button "Go to next slide" at bounding box center [859, 265] width 32 height 32
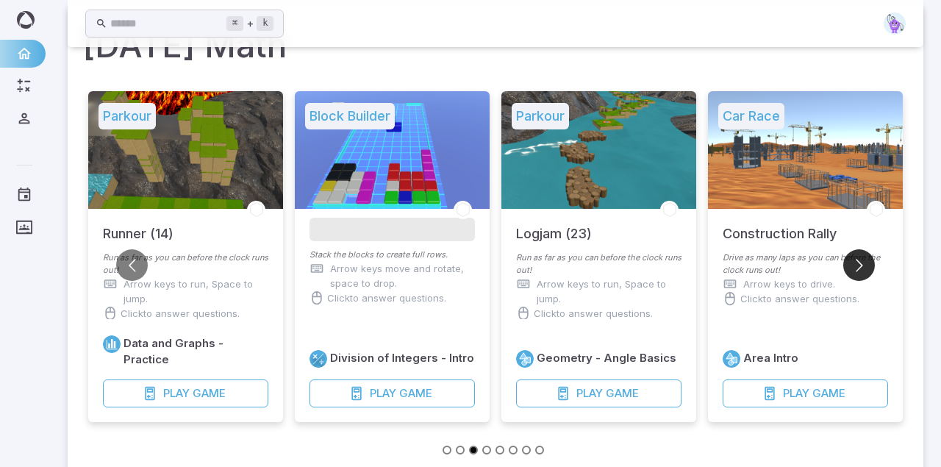
click at [865, 263] on button "Go to next slide" at bounding box center [859, 265] width 32 height 32
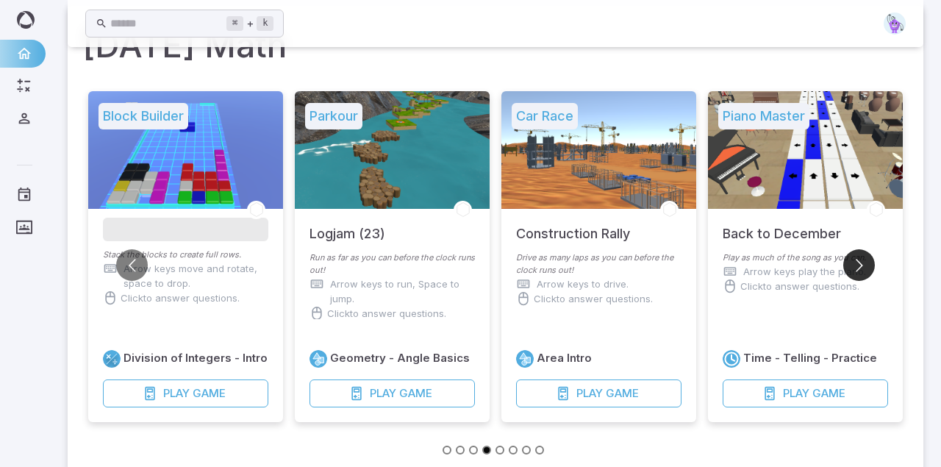
click at [865, 263] on button "Go to next slide" at bounding box center [859, 265] width 32 height 32
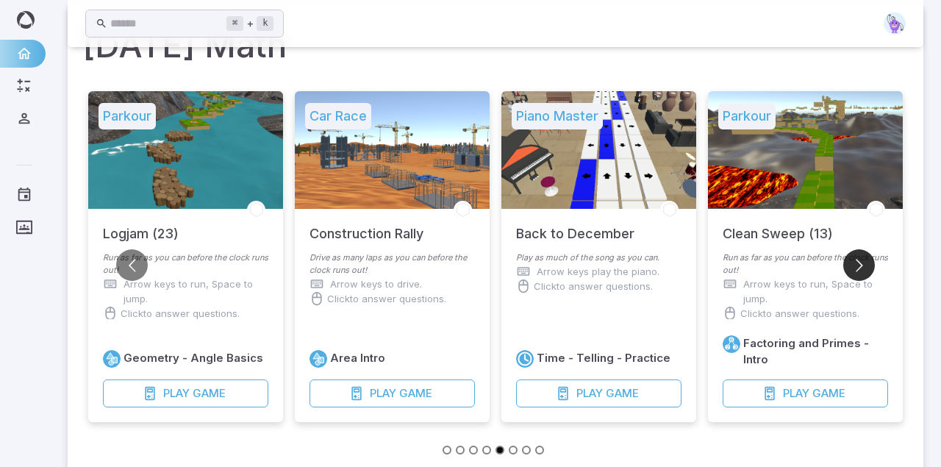
click at [865, 263] on button "Go to next slide" at bounding box center [859, 265] width 32 height 32
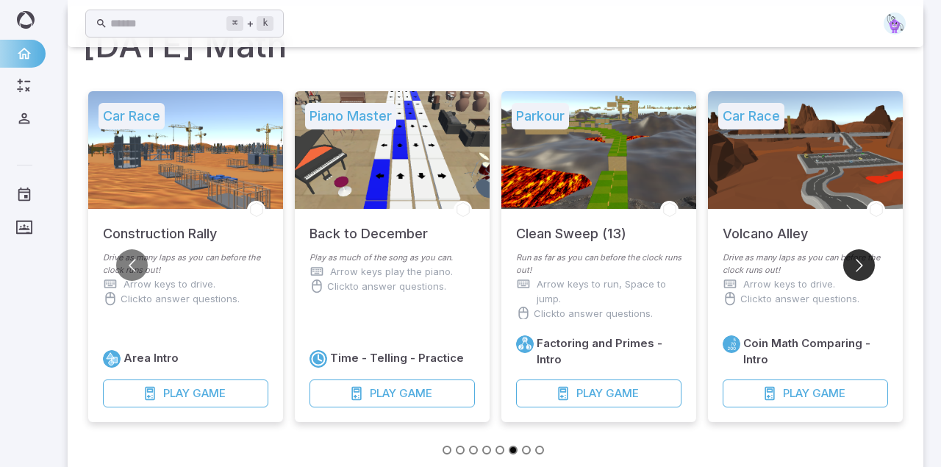
click at [865, 263] on button "Go to next slide" at bounding box center [859, 265] width 32 height 32
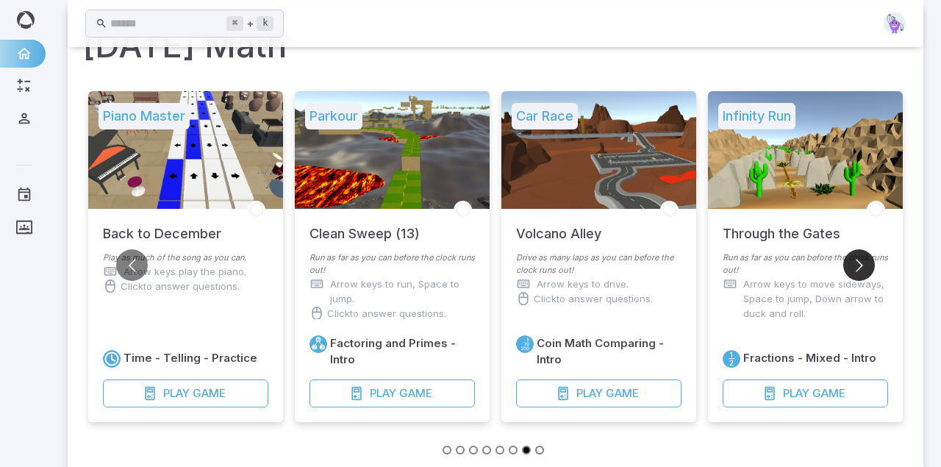
click at [865, 263] on button "Go to next slide" at bounding box center [859, 265] width 32 height 32
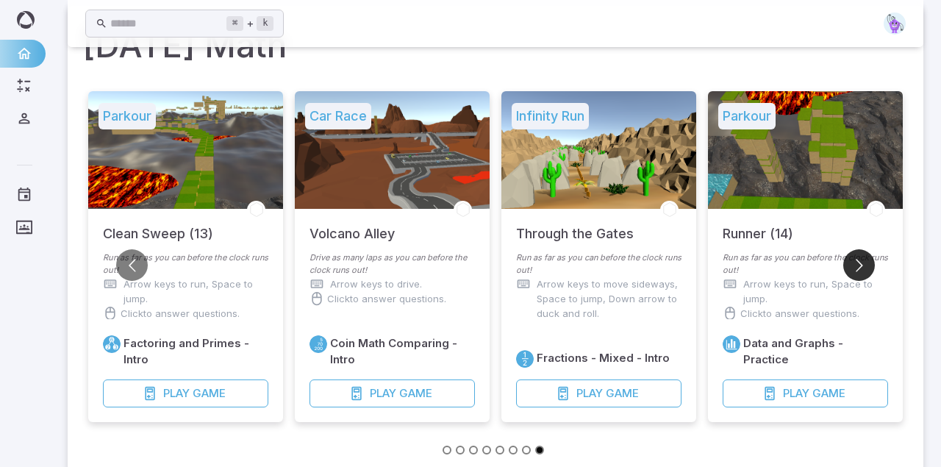
click at [867, 264] on button "Go to next slide" at bounding box center [859, 265] width 32 height 32
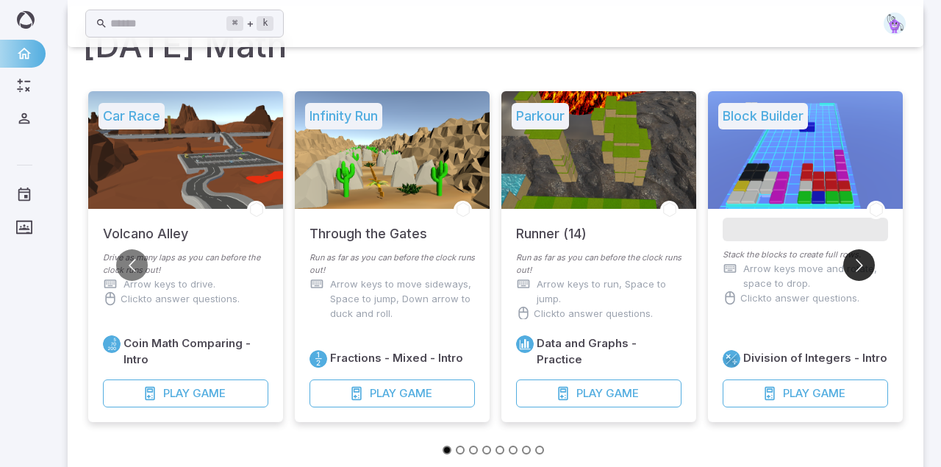
click at [867, 264] on button "Go to next slide" at bounding box center [859, 265] width 32 height 32
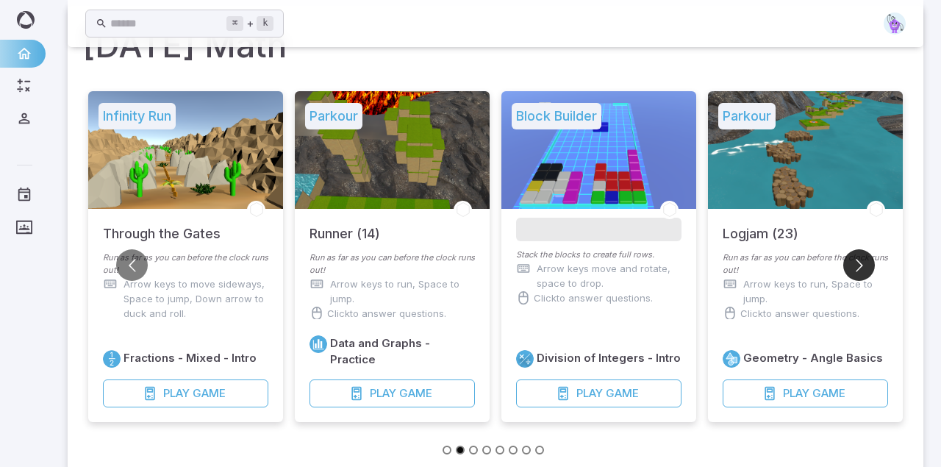
click at [867, 265] on button "Go to next slide" at bounding box center [859, 265] width 32 height 32
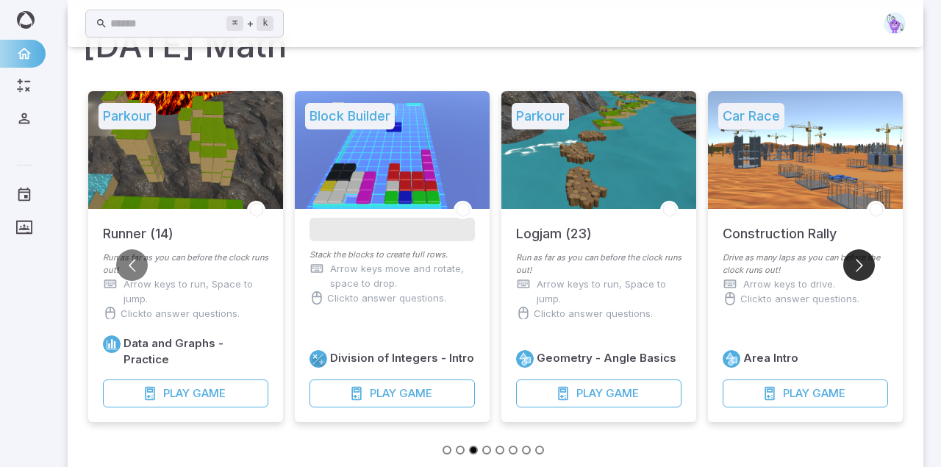
click at [868, 265] on button "Go to next slide" at bounding box center [859, 265] width 32 height 32
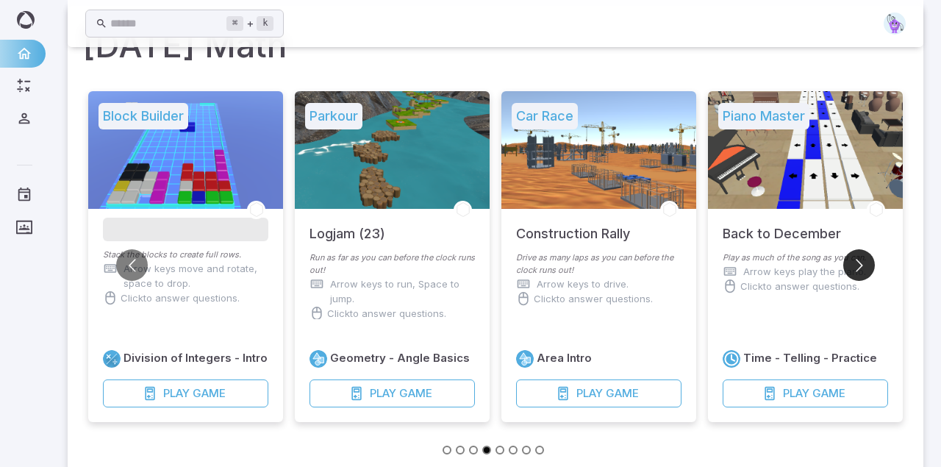
click at [868, 265] on button "Go to next slide" at bounding box center [859, 265] width 32 height 32
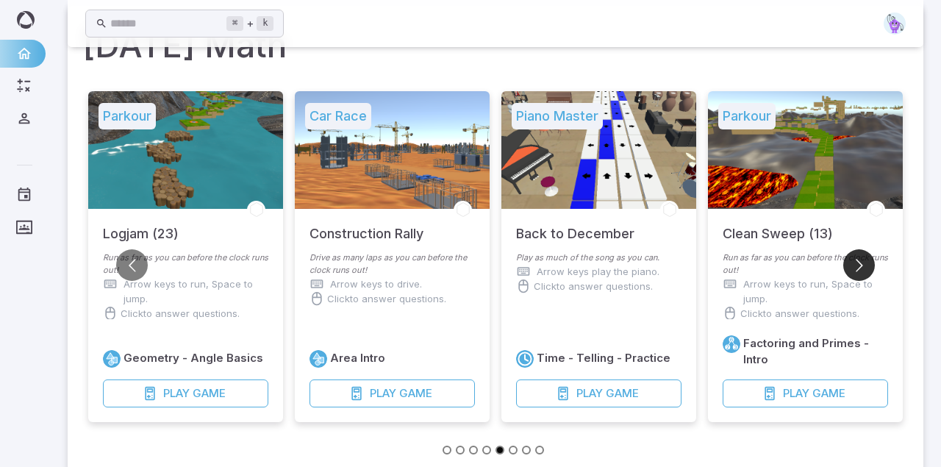
click at [868, 265] on button "Go to next slide" at bounding box center [859, 265] width 32 height 32
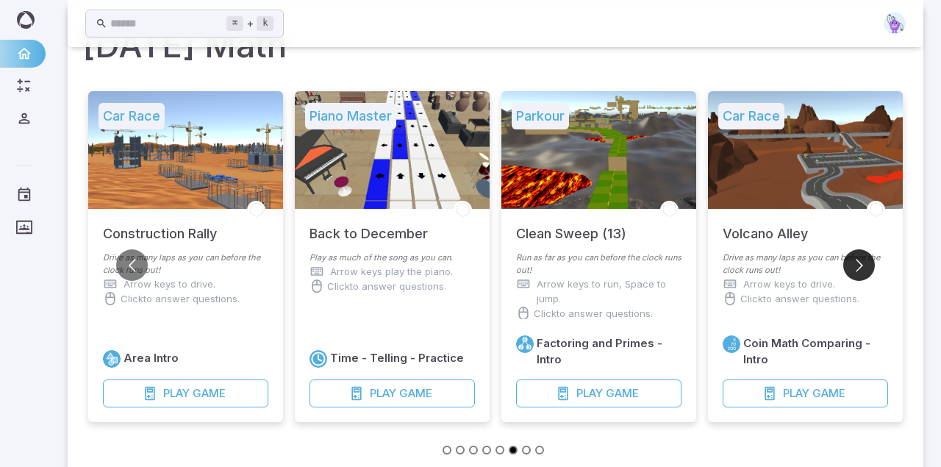
click at [868, 265] on button "Go to next slide" at bounding box center [859, 265] width 32 height 32
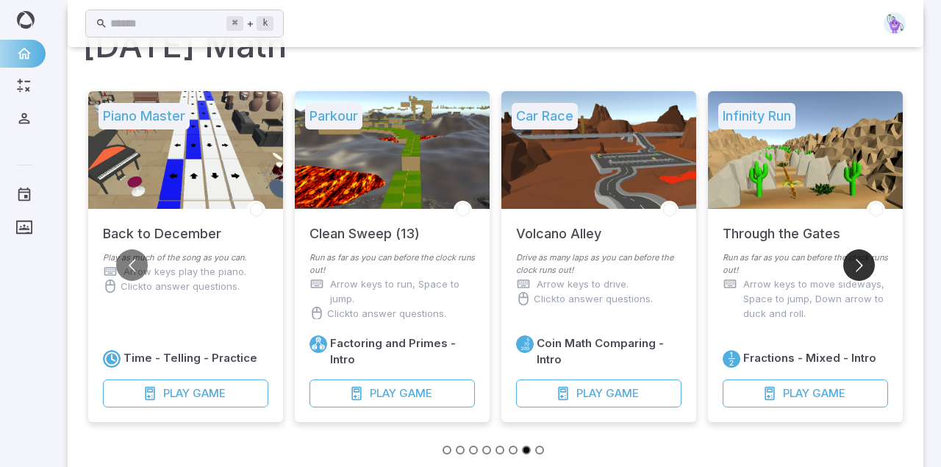
click at [868, 265] on button "Go to next slide" at bounding box center [859, 265] width 32 height 32
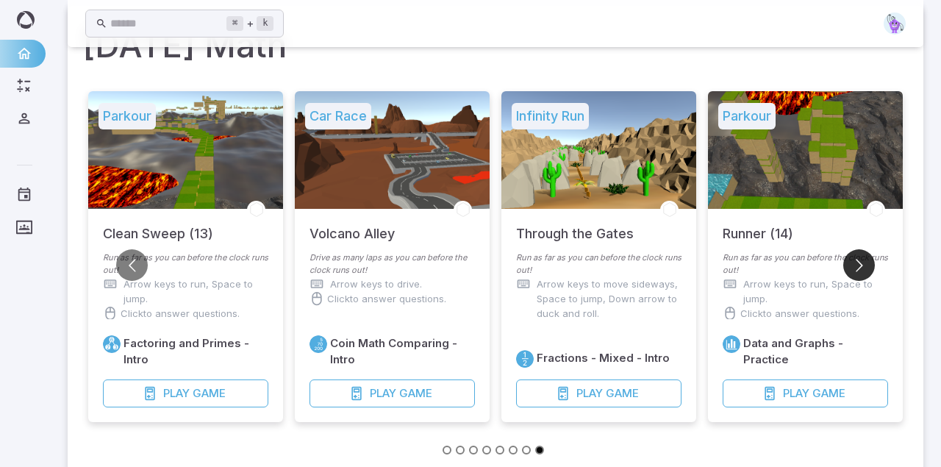
click at [868, 265] on button "Go to next slide" at bounding box center [859, 265] width 32 height 32
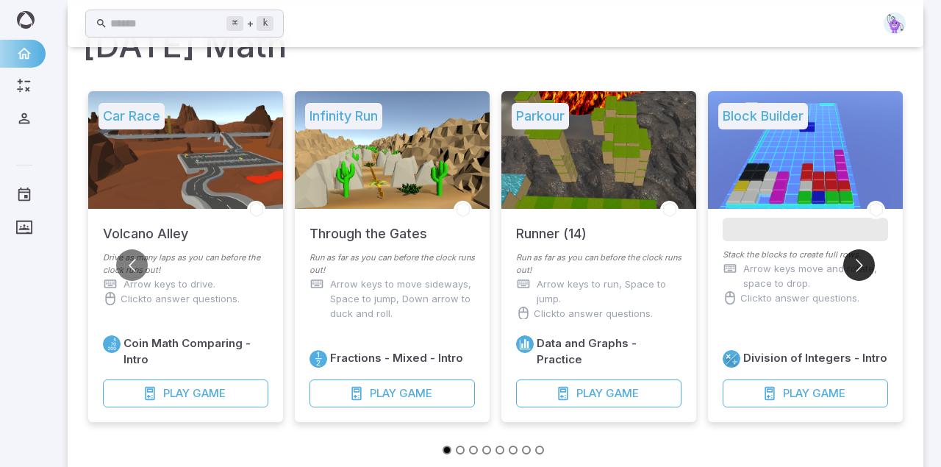
click at [868, 265] on button "Go to next slide" at bounding box center [859, 265] width 32 height 32
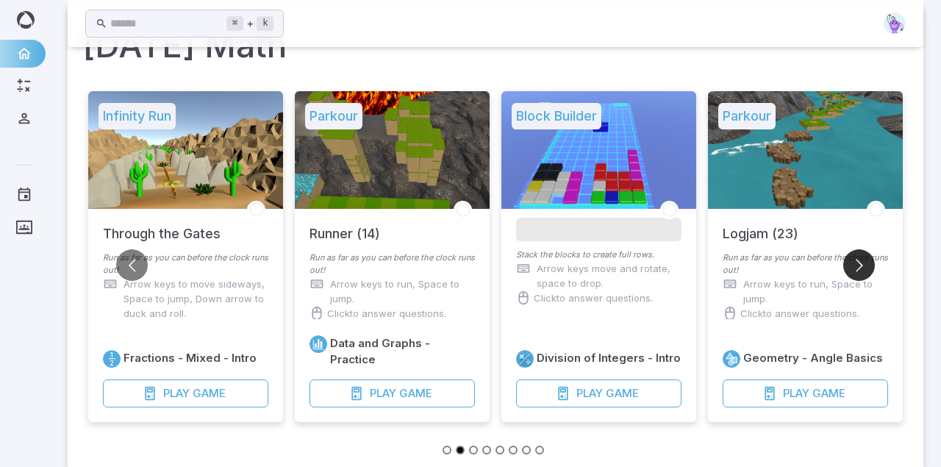
click at [868, 265] on button "Go to next slide" at bounding box center [859, 265] width 32 height 32
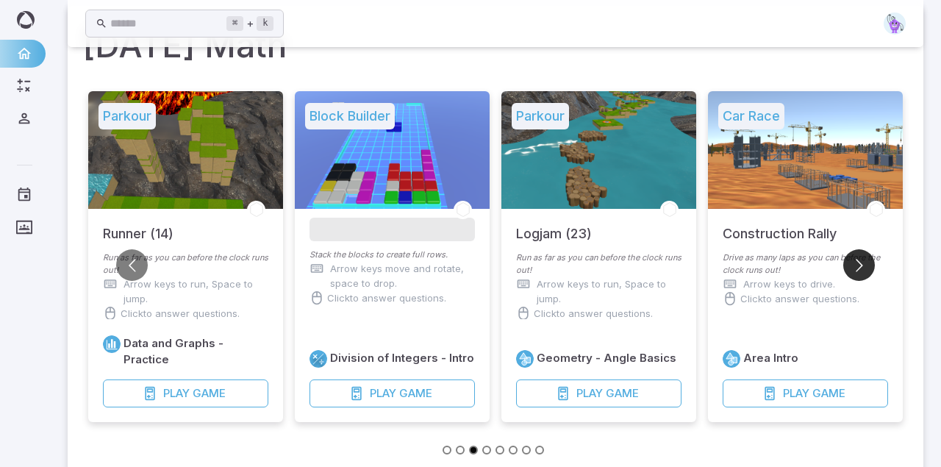
click at [868, 265] on button "Go to next slide" at bounding box center [859, 265] width 32 height 32
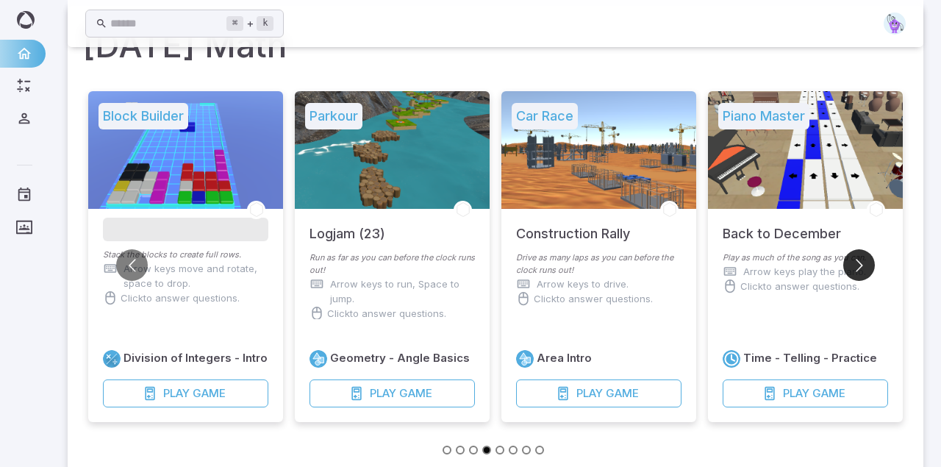
click at [868, 265] on button "Go to next slide" at bounding box center [859, 265] width 32 height 32
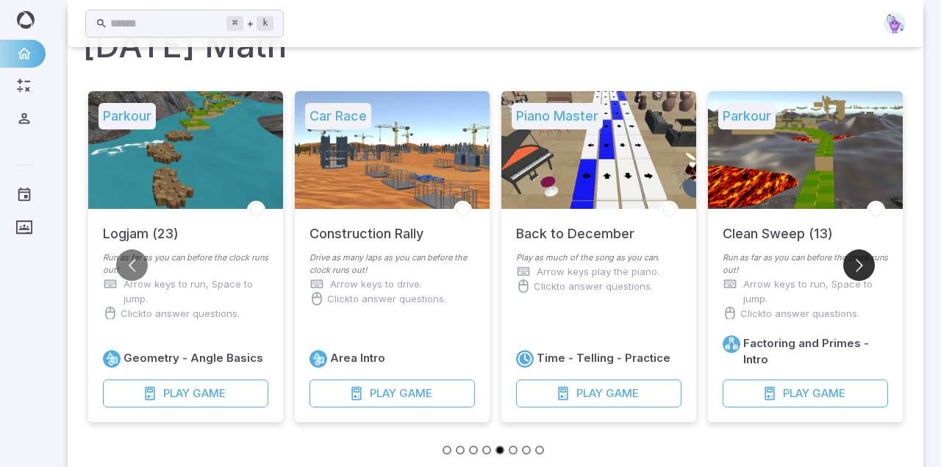
click at [868, 265] on button "Go to next slide" at bounding box center [859, 265] width 32 height 32
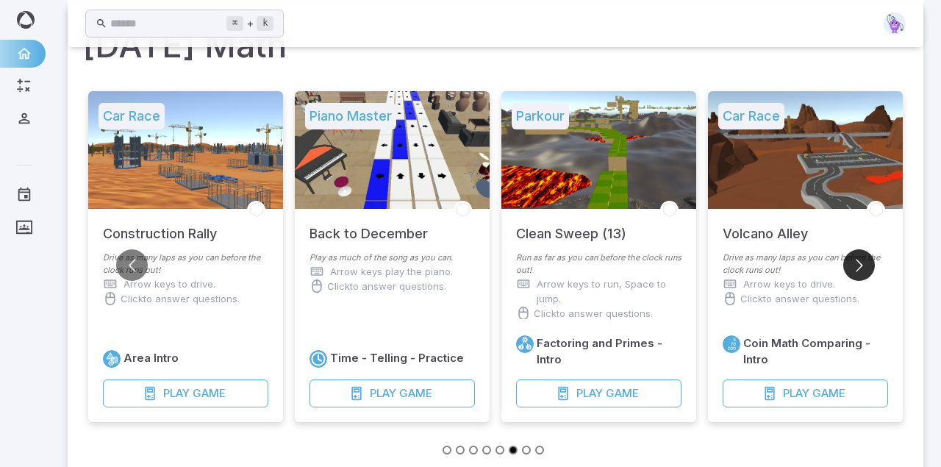
click at [868, 265] on button "Go to next slide" at bounding box center [859, 265] width 32 height 32
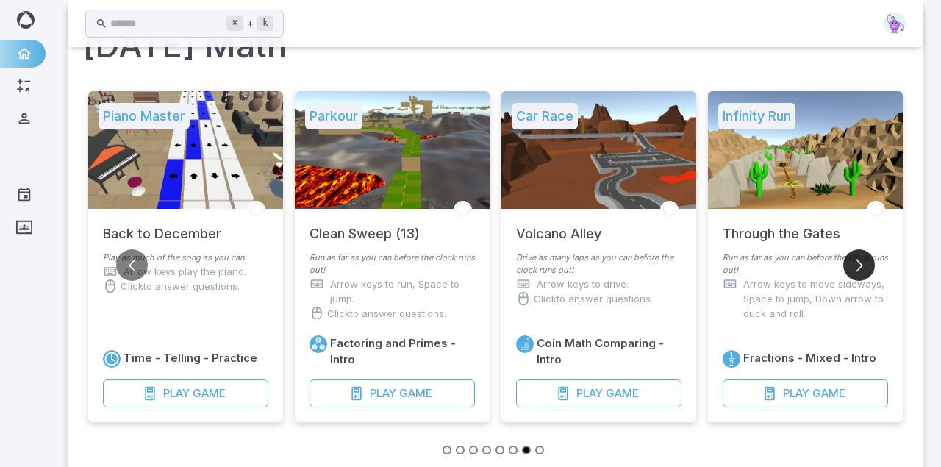
click at [868, 265] on button "Go to next slide" at bounding box center [859, 265] width 32 height 32
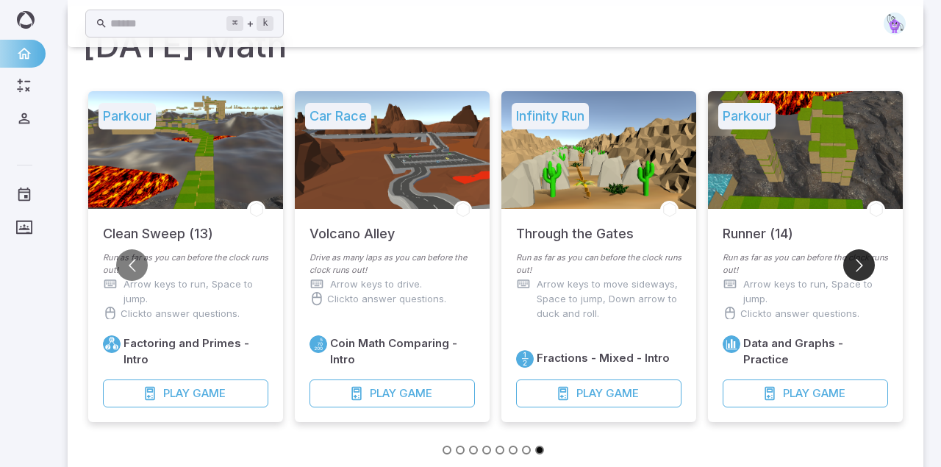
click at [868, 265] on button "Go to next slide" at bounding box center [859, 265] width 32 height 32
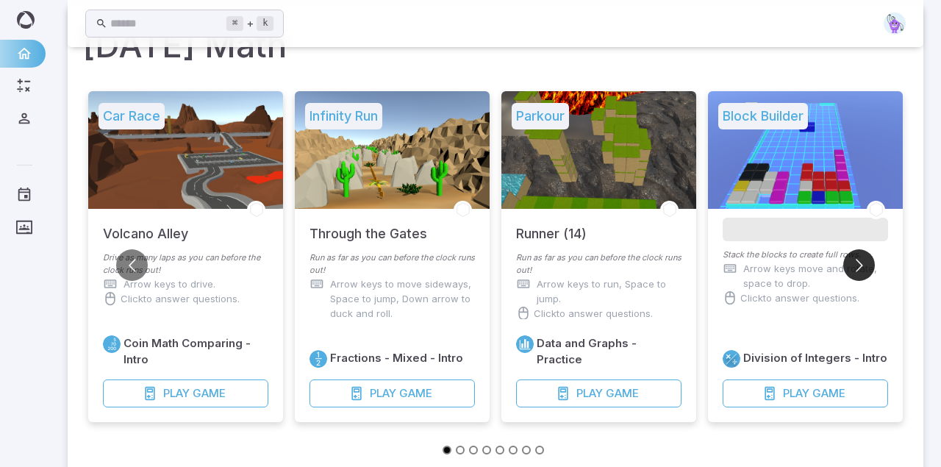
click at [868, 265] on button "Go to next slide" at bounding box center [859, 265] width 32 height 32
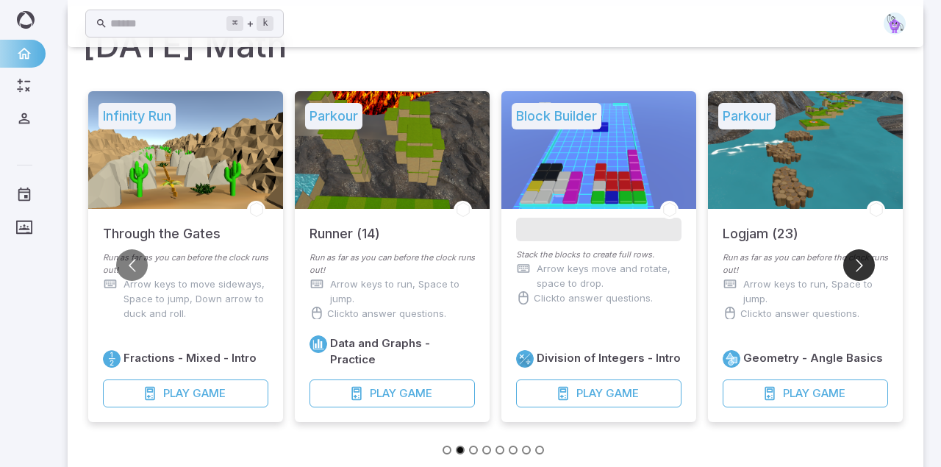
click at [868, 265] on button "Go to next slide" at bounding box center [859, 265] width 32 height 32
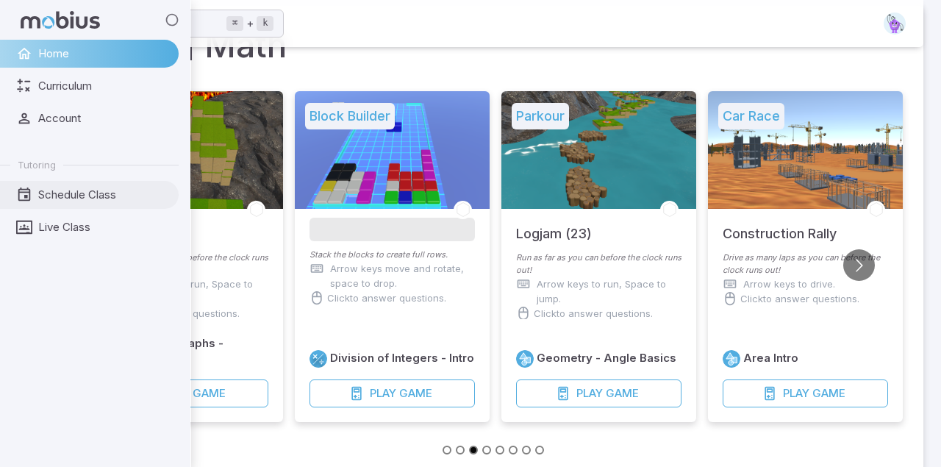
click at [23, 196] on icon at bounding box center [24, 195] width 16 height 16
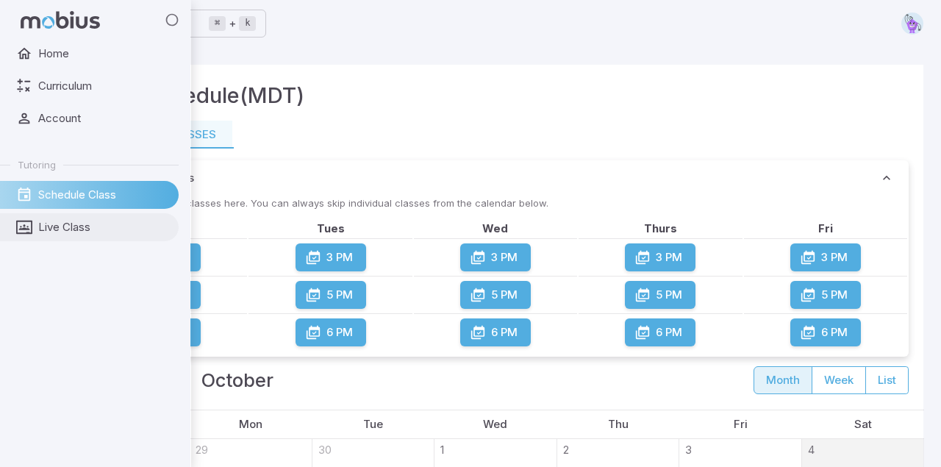
click at [49, 227] on span "Live Class" at bounding box center [103, 227] width 130 height 16
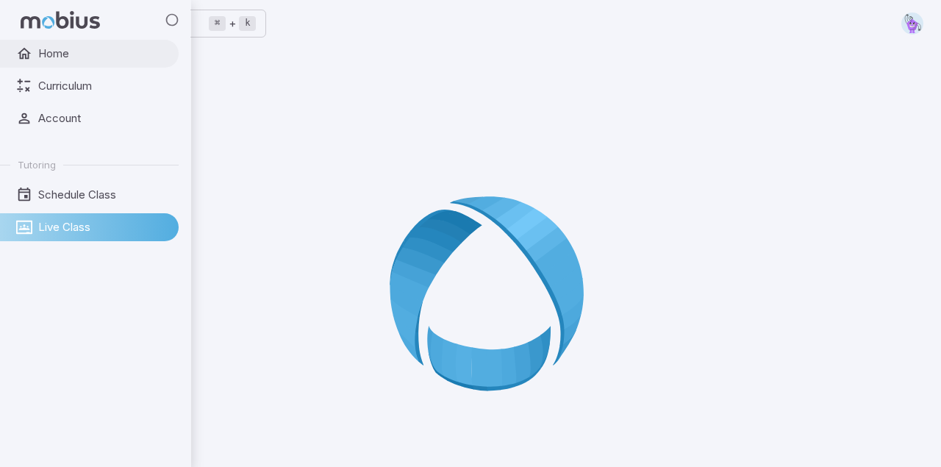
click at [32, 56] on icon at bounding box center [24, 54] width 16 height 16
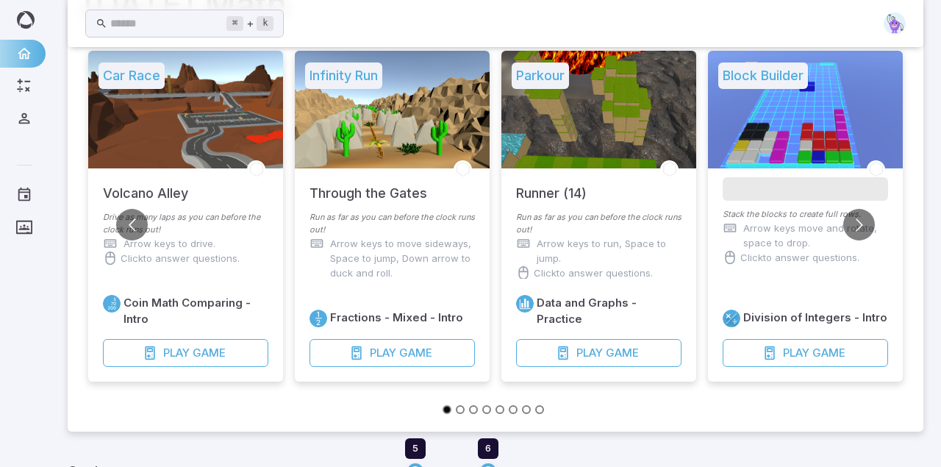
scroll to position [118, 0]
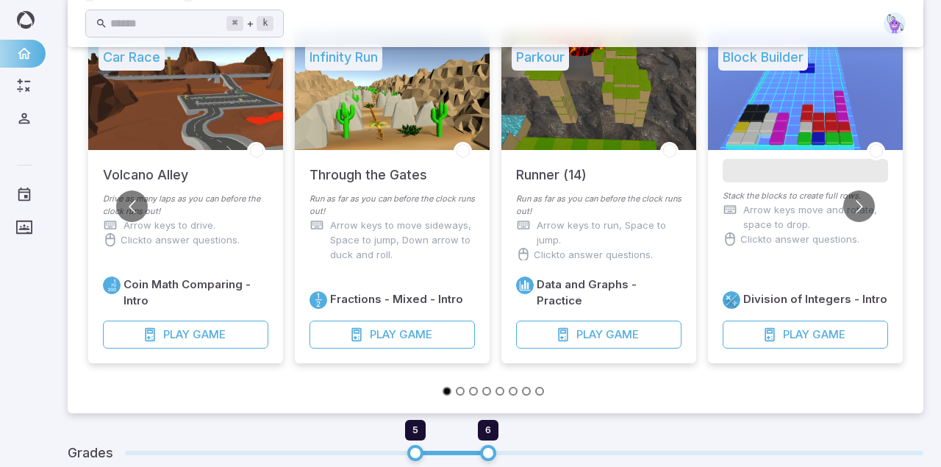
click at [616, 95] on div at bounding box center [598, 91] width 195 height 118
click at [553, 65] on h5 "Parkour" at bounding box center [540, 57] width 57 height 26
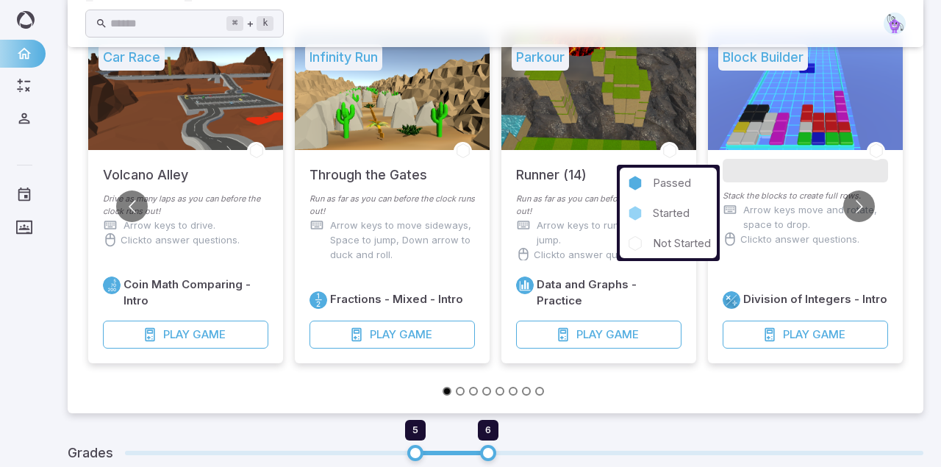
click at [664, 211] on p "Started" at bounding box center [671, 213] width 37 height 16
click at [637, 243] on icon at bounding box center [635, 243] width 12 height 14
click at [670, 247] on p "Not Started" at bounding box center [682, 243] width 58 height 16
click at [660, 182] on p "Passed" at bounding box center [672, 183] width 38 height 16
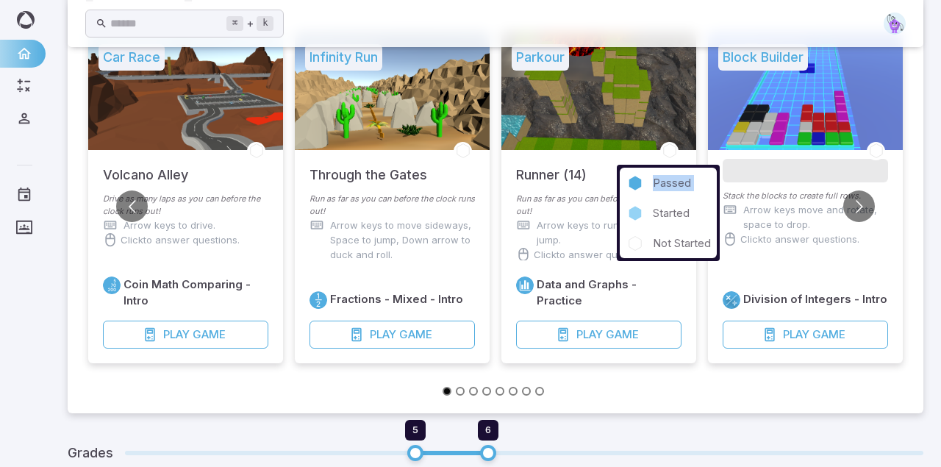
click at [660, 182] on p "Passed" at bounding box center [672, 183] width 38 height 16
click at [673, 243] on p "Not Started" at bounding box center [682, 243] width 58 height 16
click at [636, 240] on icon at bounding box center [635, 243] width 12 height 14
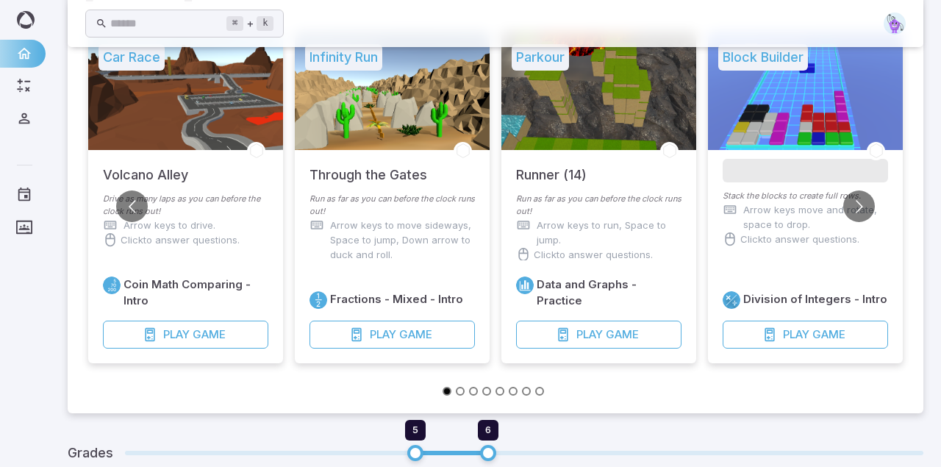
click at [610, 300] on h6 "Data and Graphs - Practice" at bounding box center [609, 292] width 145 height 32
click at [607, 334] on span "Game" at bounding box center [622, 334] width 33 height 16
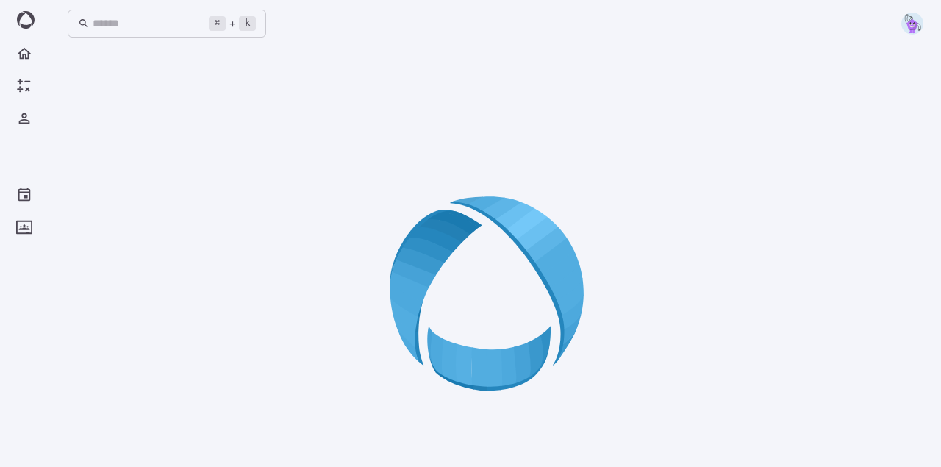
click at [335, 243] on div at bounding box center [496, 298] width 856 height 467
click at [509, 360] on icon at bounding box center [496, 299] width 212 height 212
click at [189, 220] on div at bounding box center [496, 298] width 856 height 467
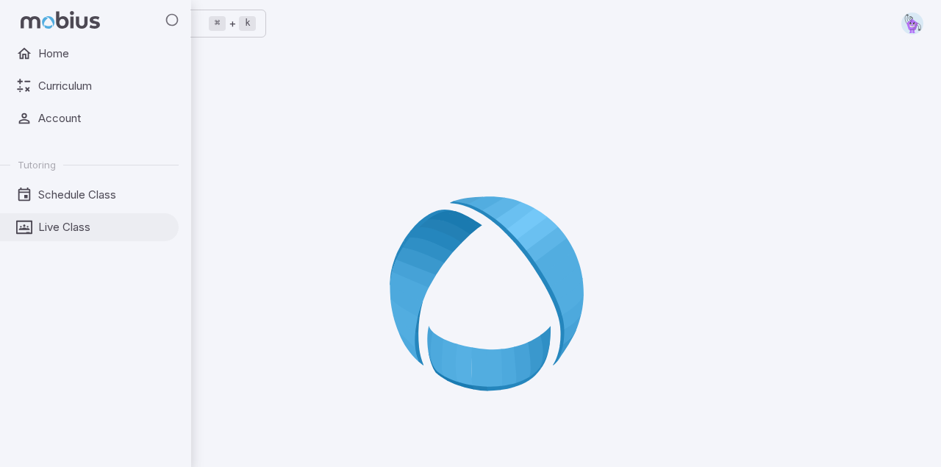
click at [63, 227] on span "Live Class" at bounding box center [103, 227] width 130 height 16
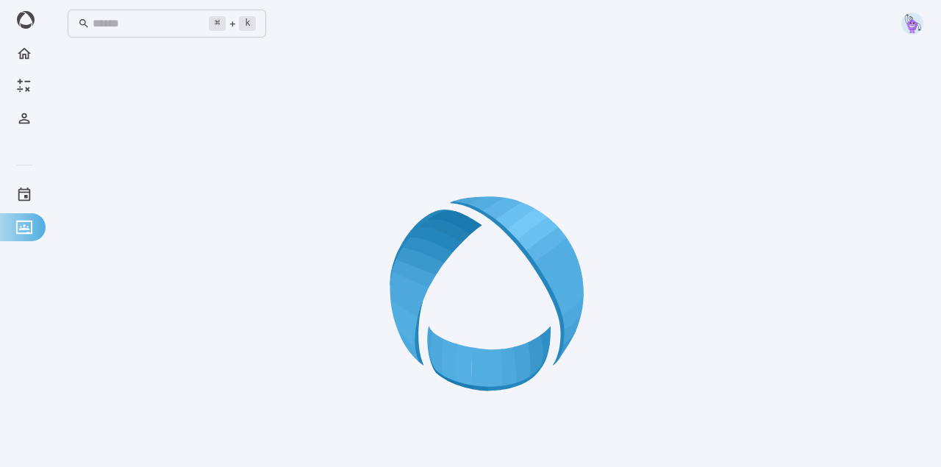
click at [918, 161] on div at bounding box center [496, 298] width 856 height 467
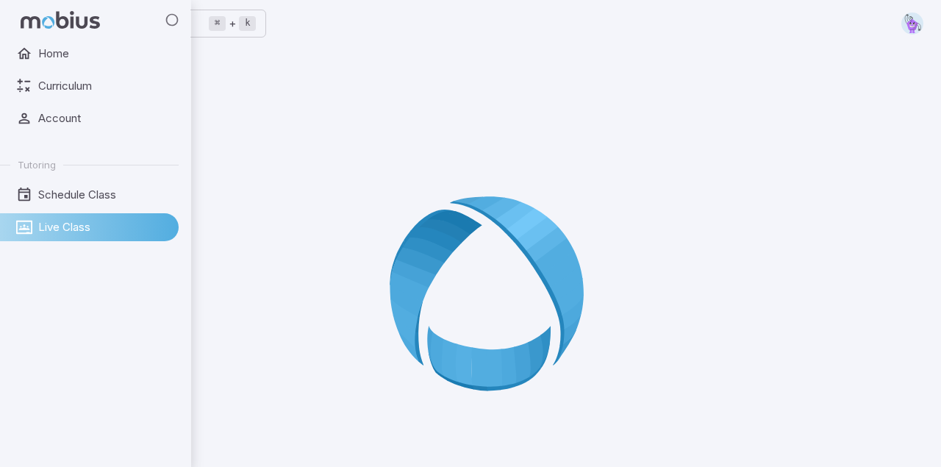
click at [35, 228] on link "Live Class" at bounding box center [89, 227] width 179 height 28
click at [54, 191] on span "Schedule Class" at bounding box center [103, 195] width 130 height 16
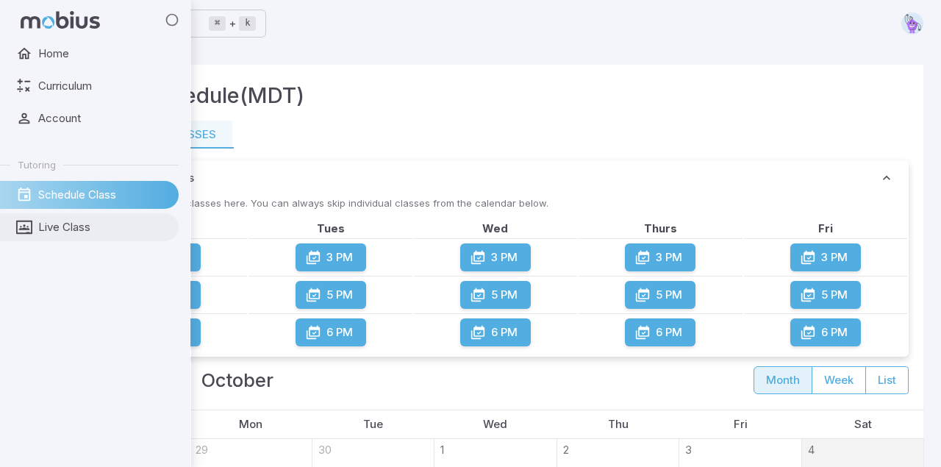
click at [31, 222] on icon at bounding box center [24, 227] width 16 height 16
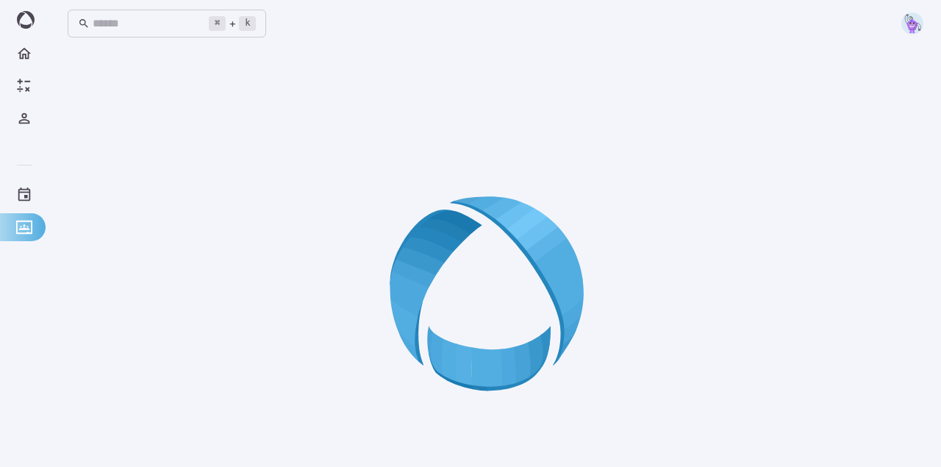
click at [915, 24] on img at bounding box center [912, 23] width 22 height 22
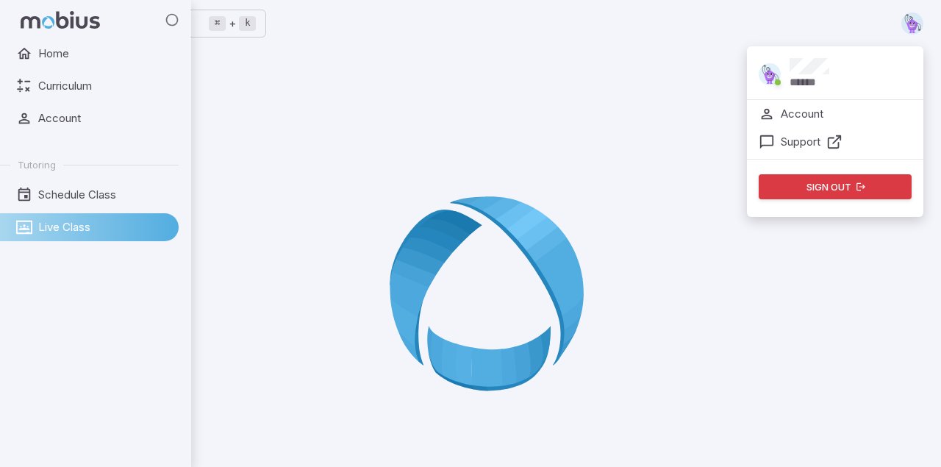
click at [29, 219] on icon at bounding box center [24, 227] width 16 height 16
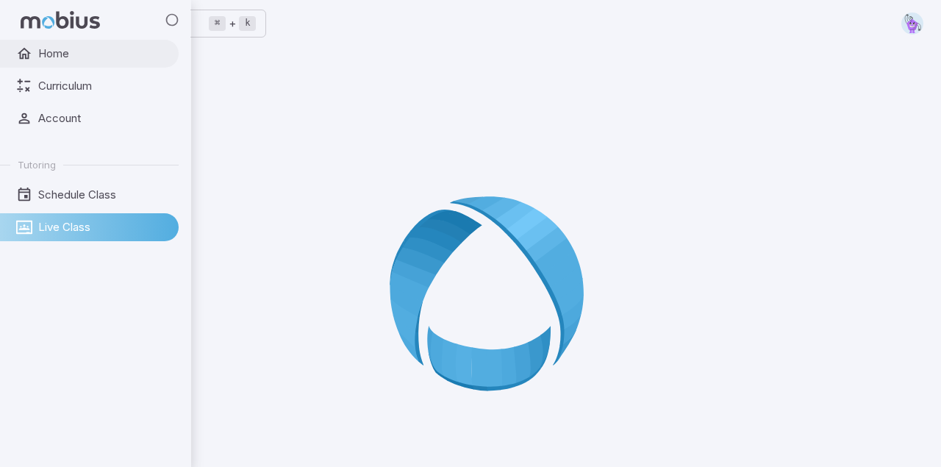
click at [39, 57] on span "Home" at bounding box center [103, 54] width 130 height 16
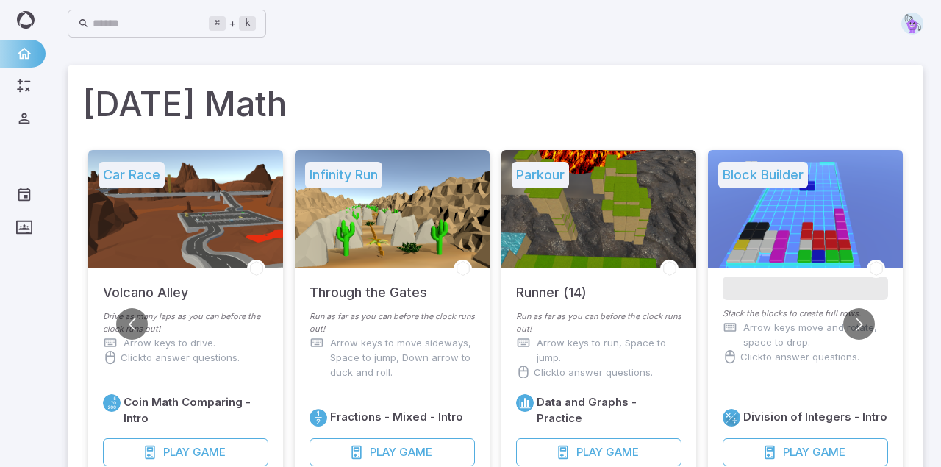
click at [358, 94] on h1 "Today's Math" at bounding box center [495, 104] width 826 height 50
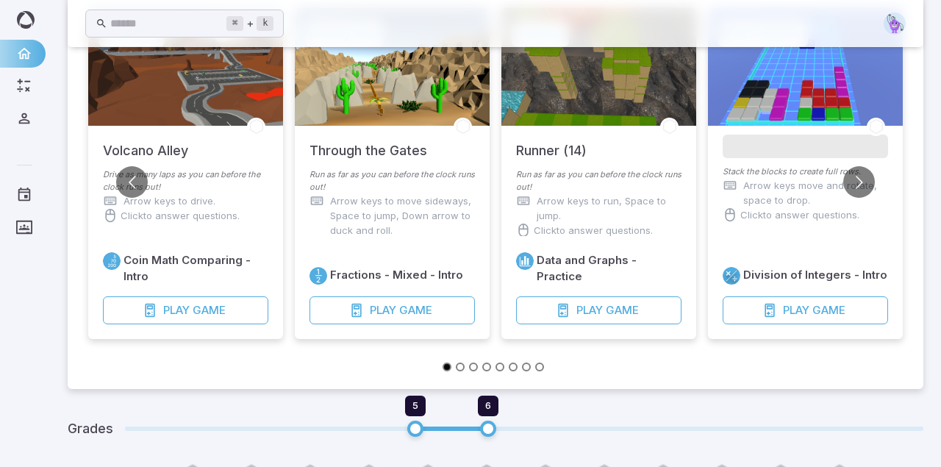
scroll to position [59, 0]
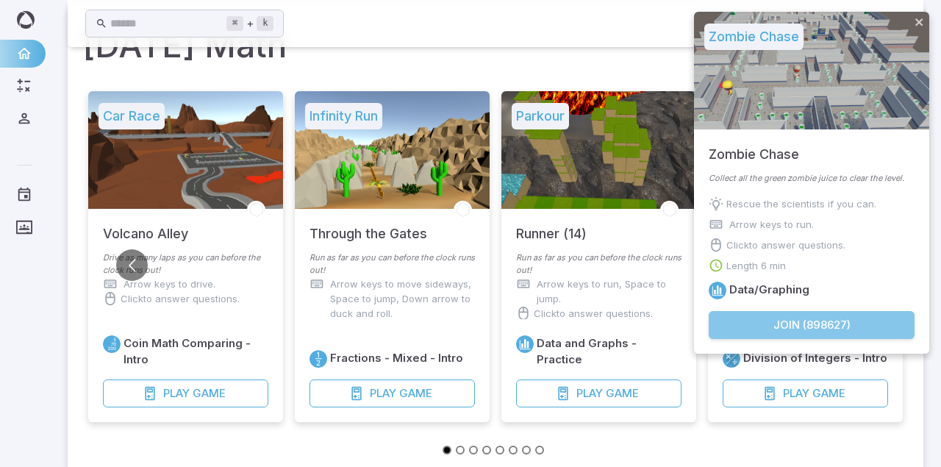
click at [784, 322] on button "Join ( 898627 )" at bounding box center [812, 325] width 206 height 28
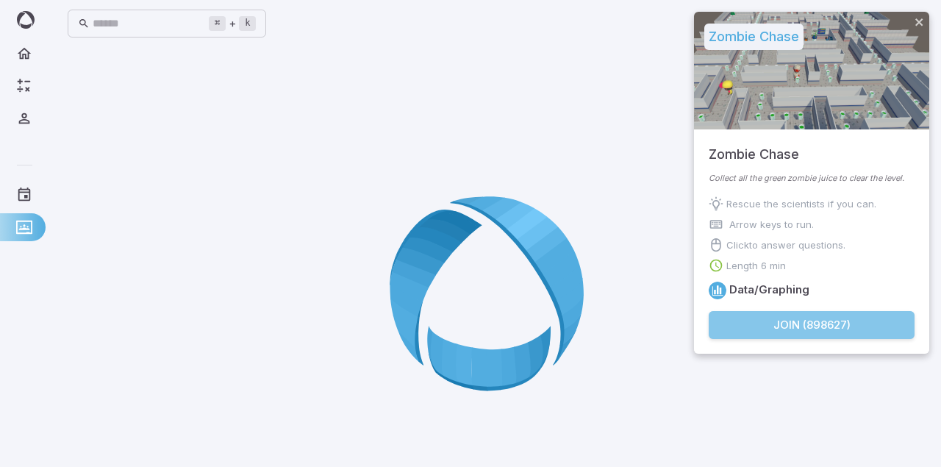
click at [807, 325] on button "Join ( 898627 )" at bounding box center [812, 325] width 206 height 28
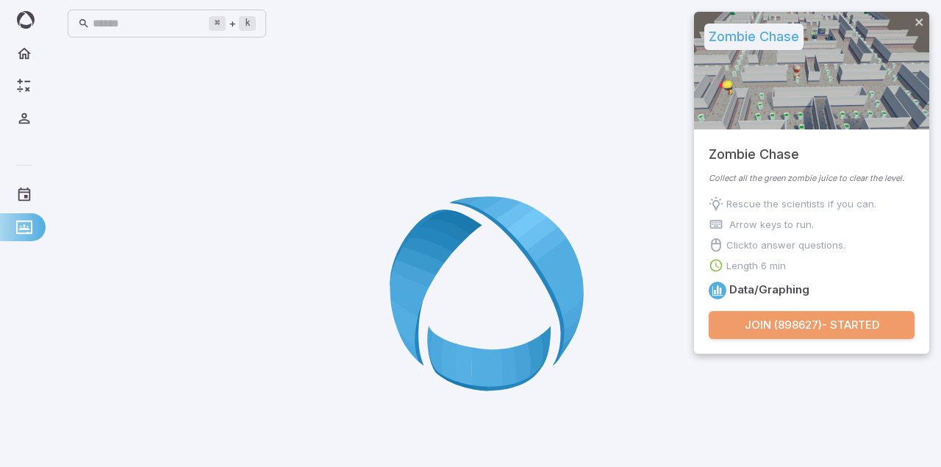
click at [770, 321] on button "Join ( 898627 ) - Started" at bounding box center [812, 325] width 206 height 28
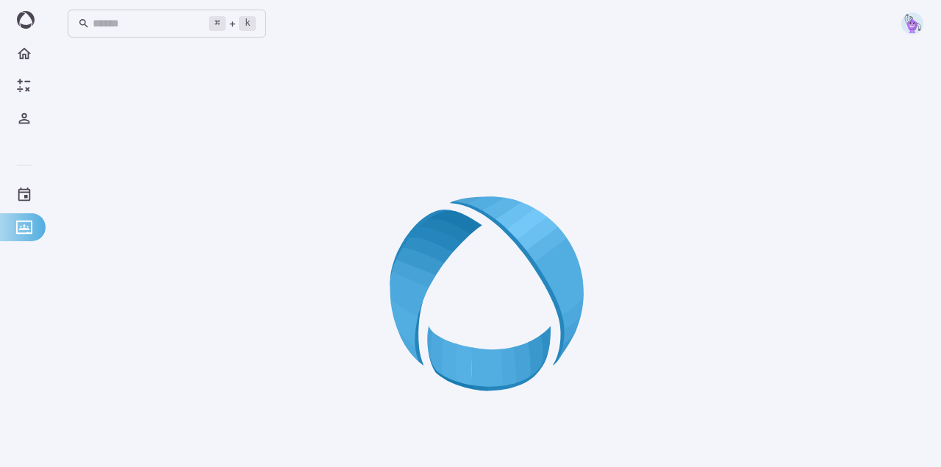
click at [412, 300] on icon at bounding box center [496, 299] width 212 height 212
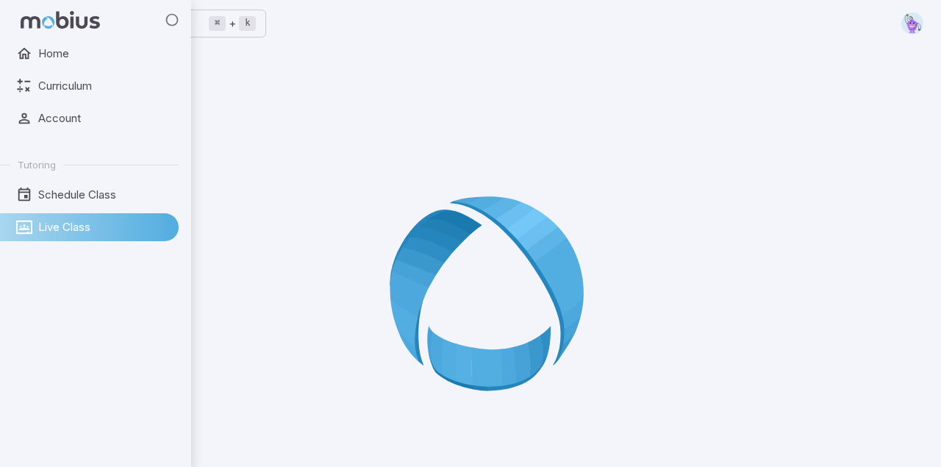
click at [175, 19] on icon at bounding box center [172, 19] width 15 height 15
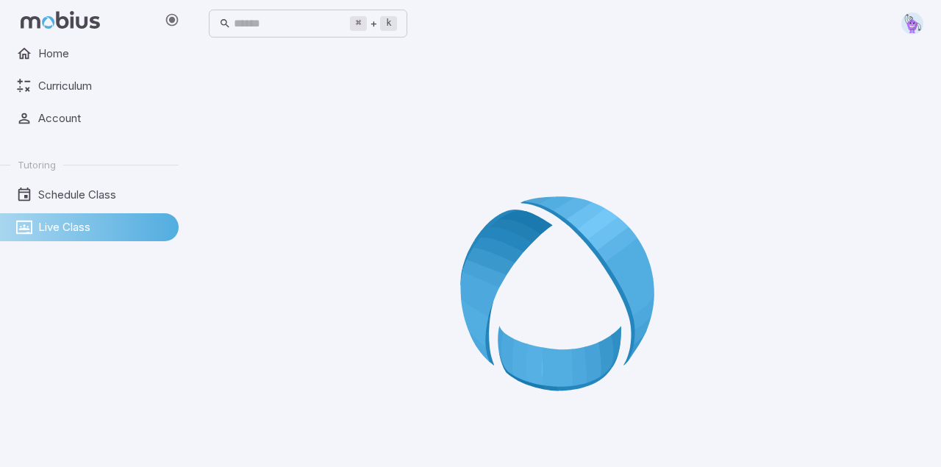
click at [534, 265] on icon at bounding box center [566, 299] width 212 height 212
click at [473, 293] on icon at bounding box center [566, 299] width 212 height 212
click at [512, 238] on icon at bounding box center [566, 299] width 212 height 212
click at [49, 226] on span "Live Class" at bounding box center [103, 227] width 130 height 16
click at [282, 243] on div at bounding box center [566, 298] width 715 height 467
